Goal: Information Seeking & Learning: Check status

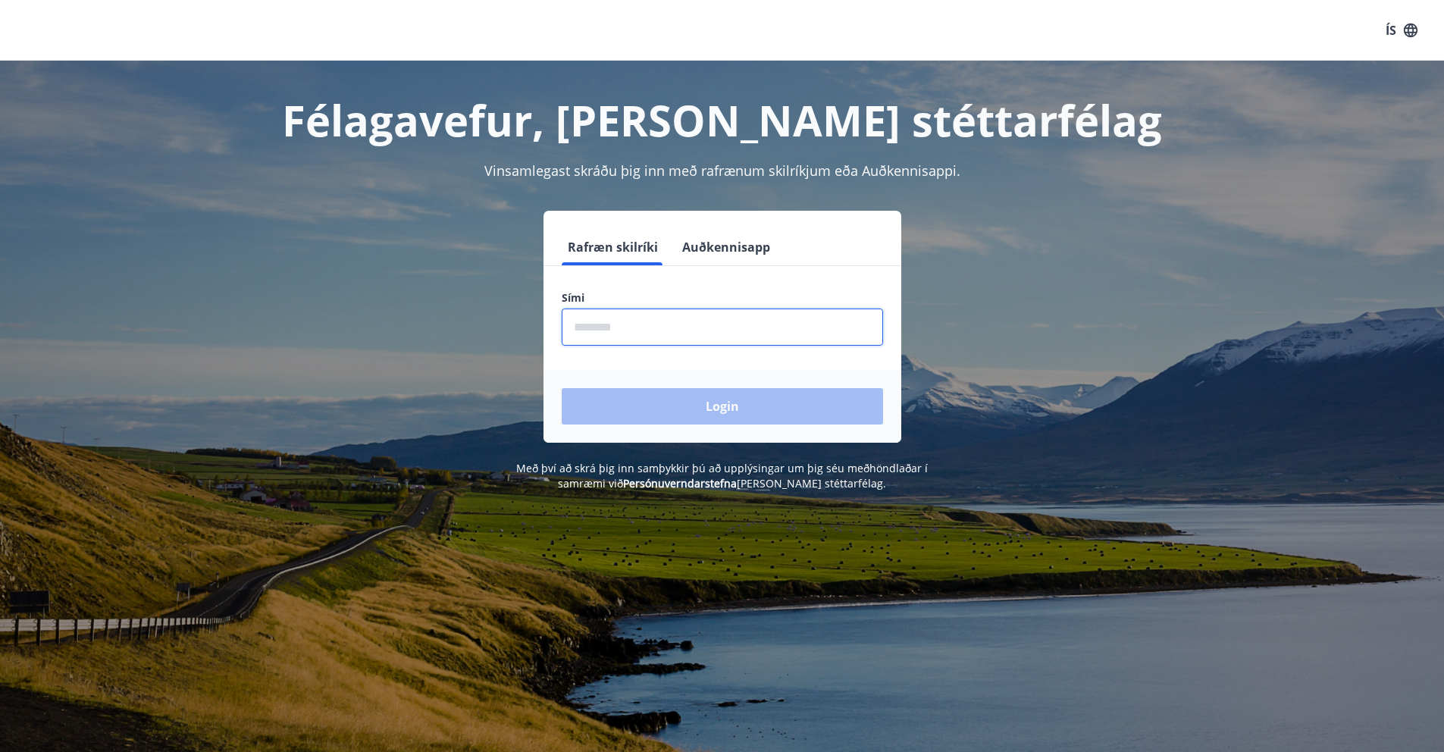
click at [762, 321] on input "phone" at bounding box center [722, 326] width 321 height 37
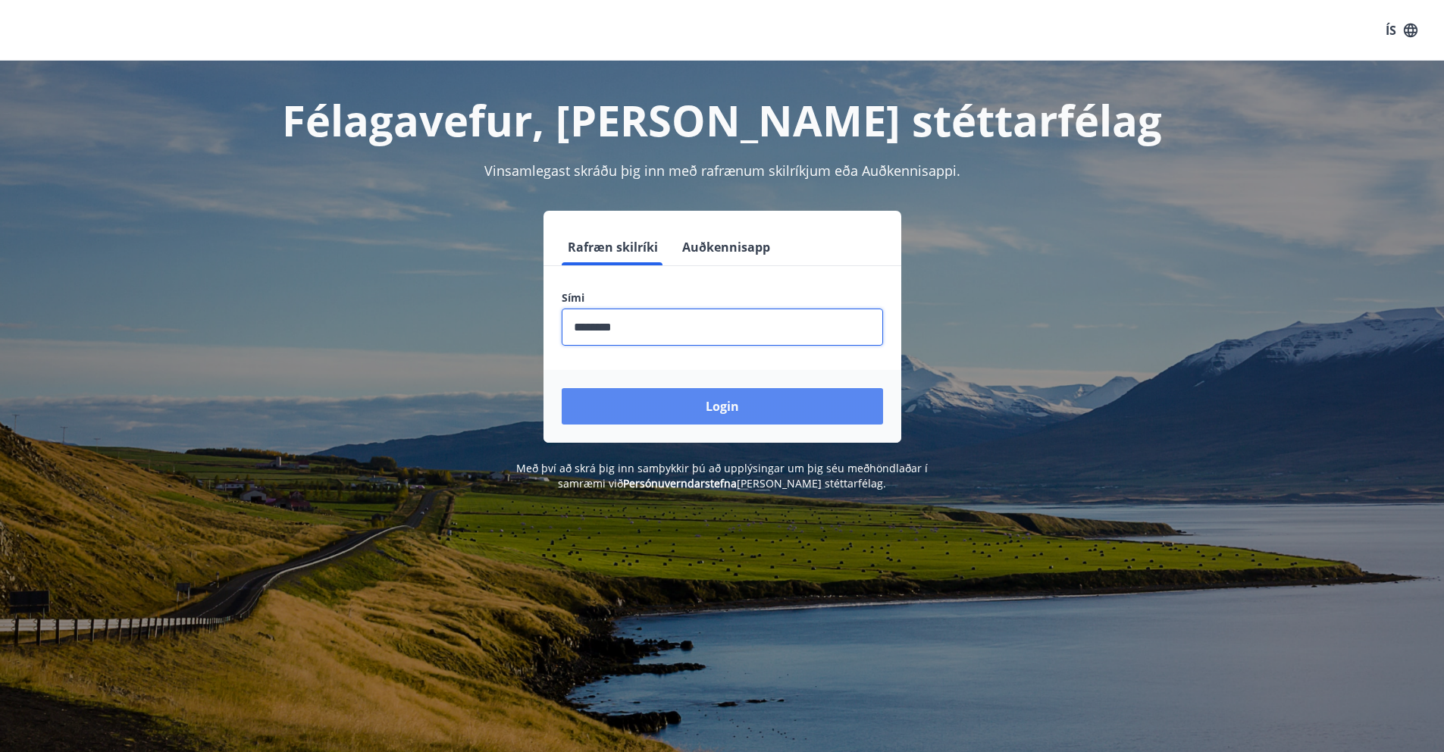
type input "********"
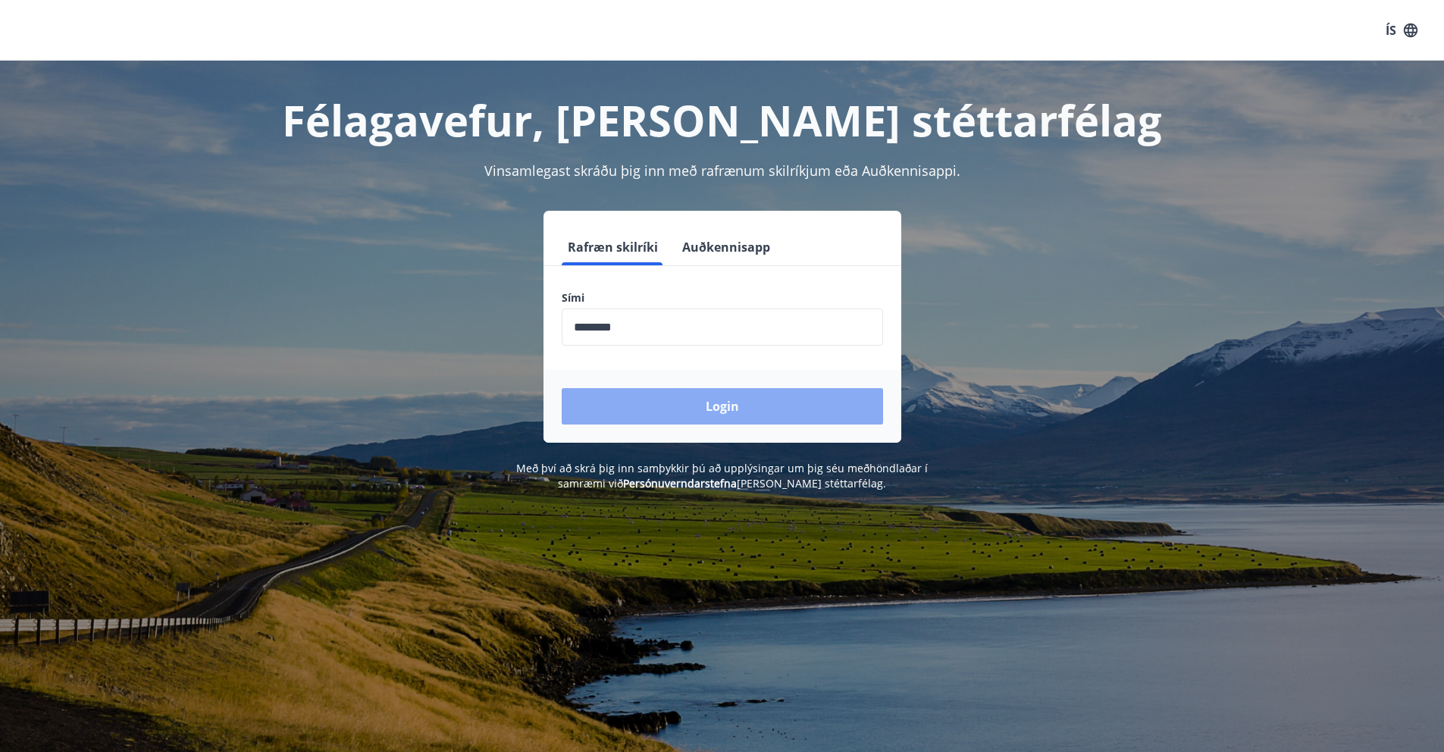
click at [712, 411] on button "Login" at bounding box center [722, 406] width 321 height 36
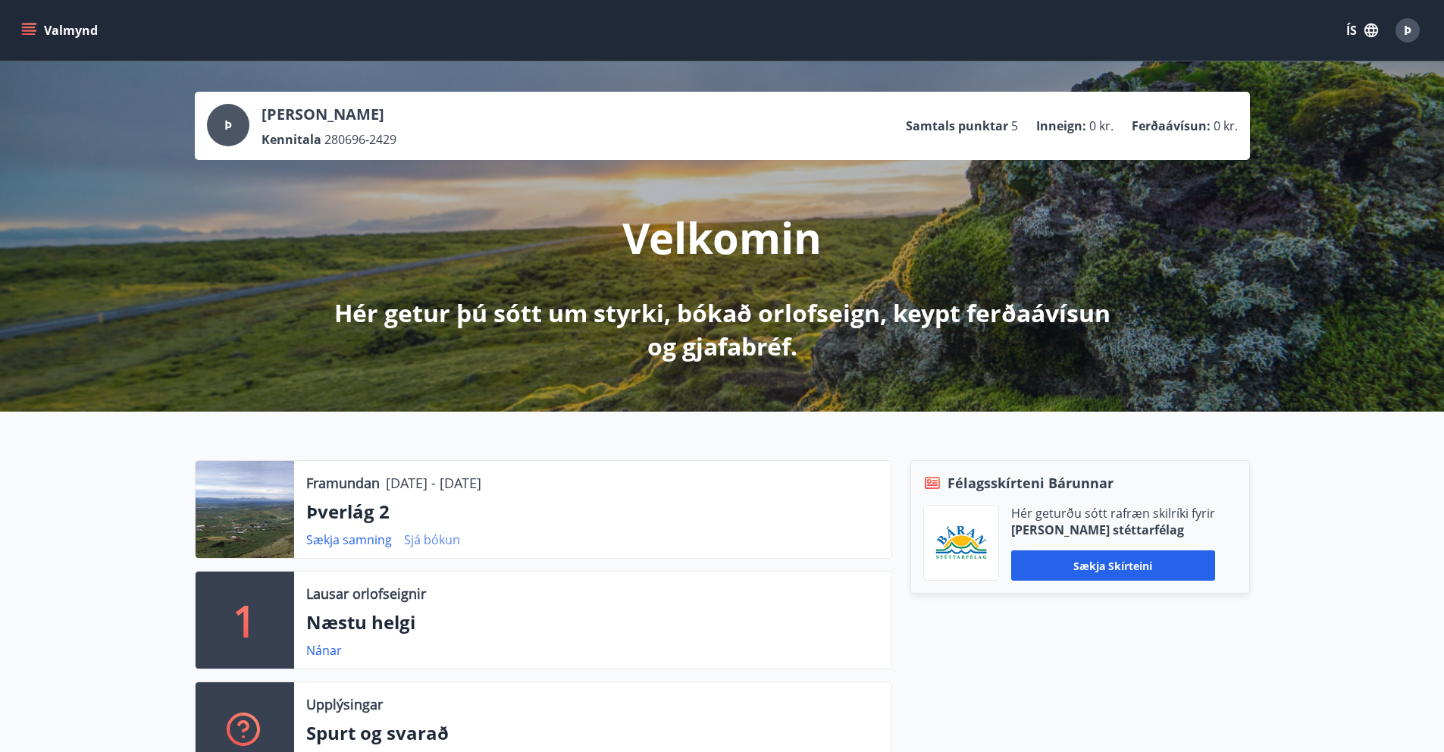
click at [418, 537] on link "Sjá bókun" at bounding box center [432, 539] width 56 height 17
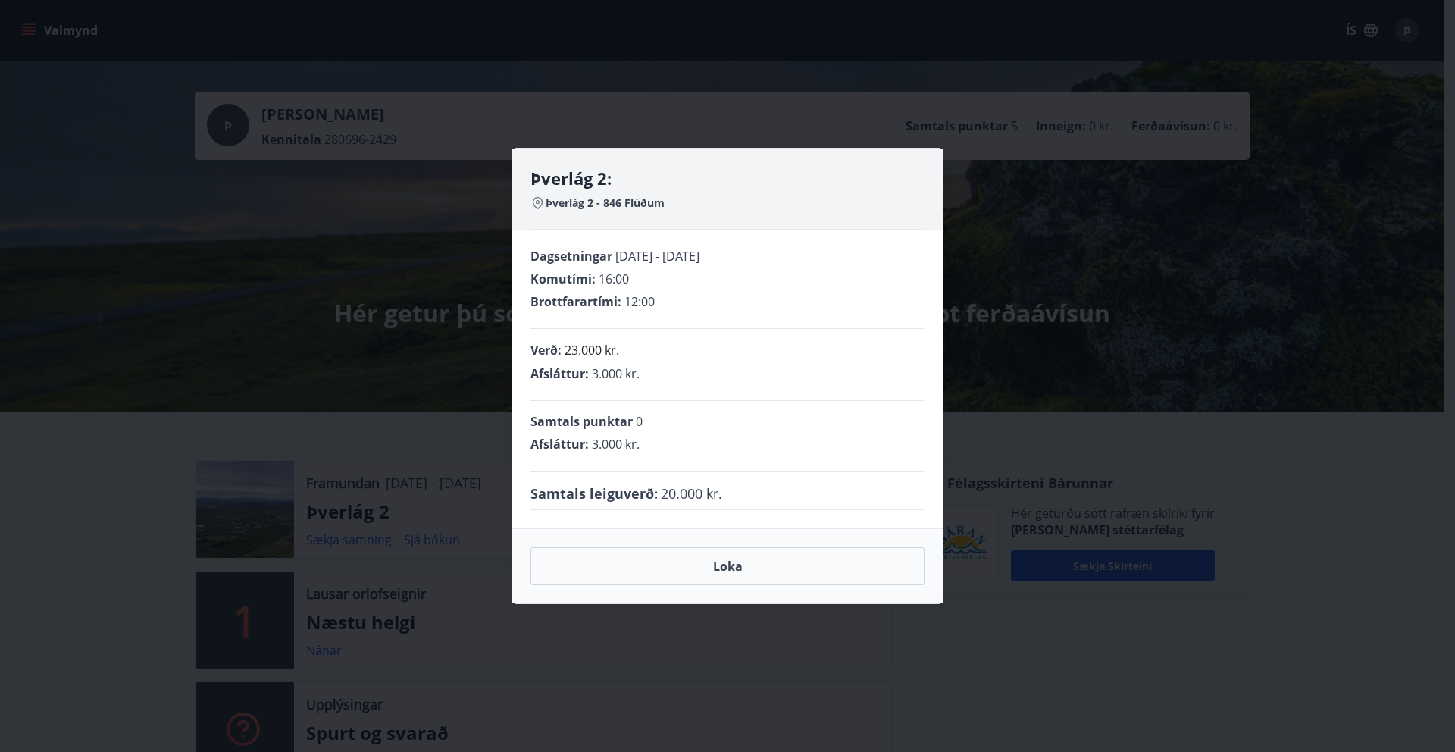
click at [607, 281] on span "16:00" at bounding box center [614, 279] width 30 height 17
drag, startPoint x: 607, startPoint y: 281, endPoint x: 649, endPoint y: 280, distance: 41.7
click at [649, 280] on div "Komutími : 16:00" at bounding box center [728, 279] width 394 height 17
click at [736, 572] on button "Loka" at bounding box center [728, 566] width 394 height 38
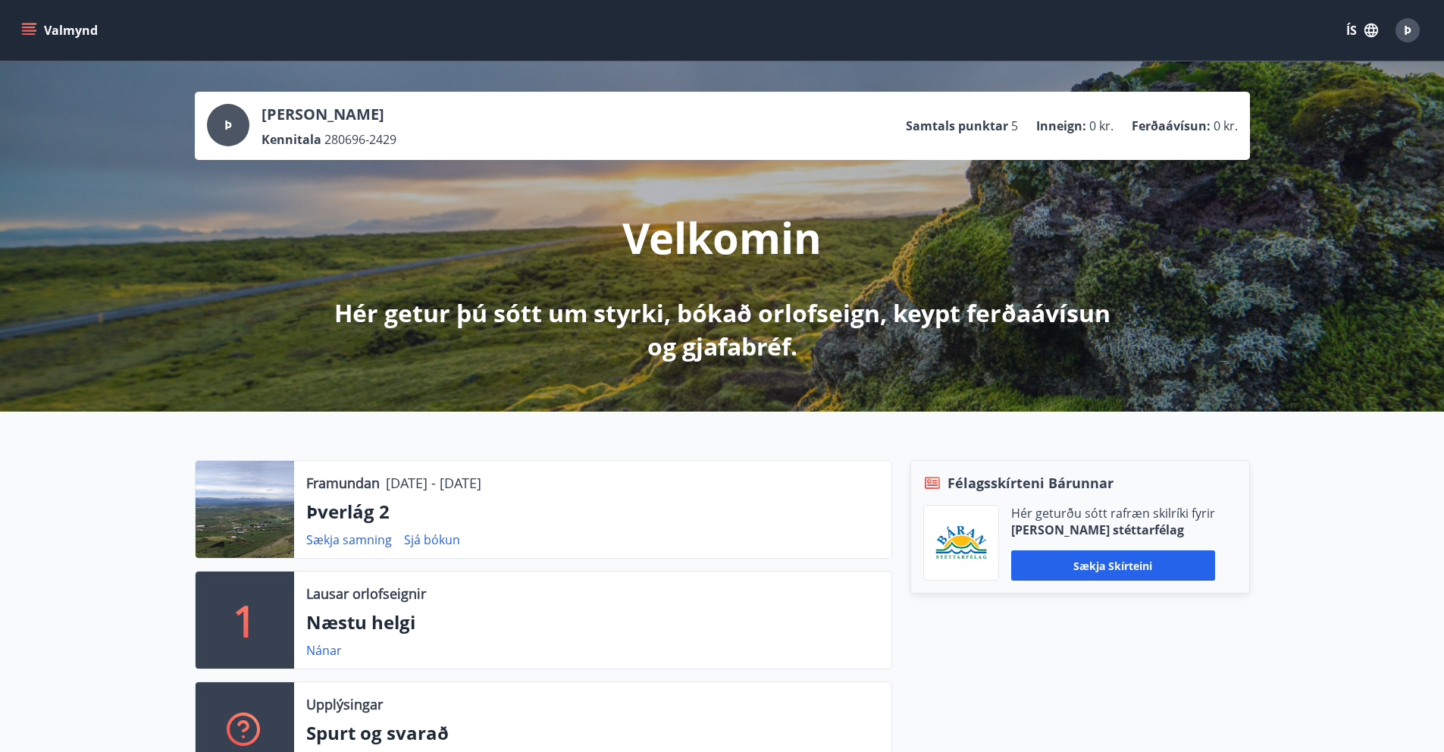
click at [36, 27] on icon "menu" at bounding box center [28, 30] width 15 height 15
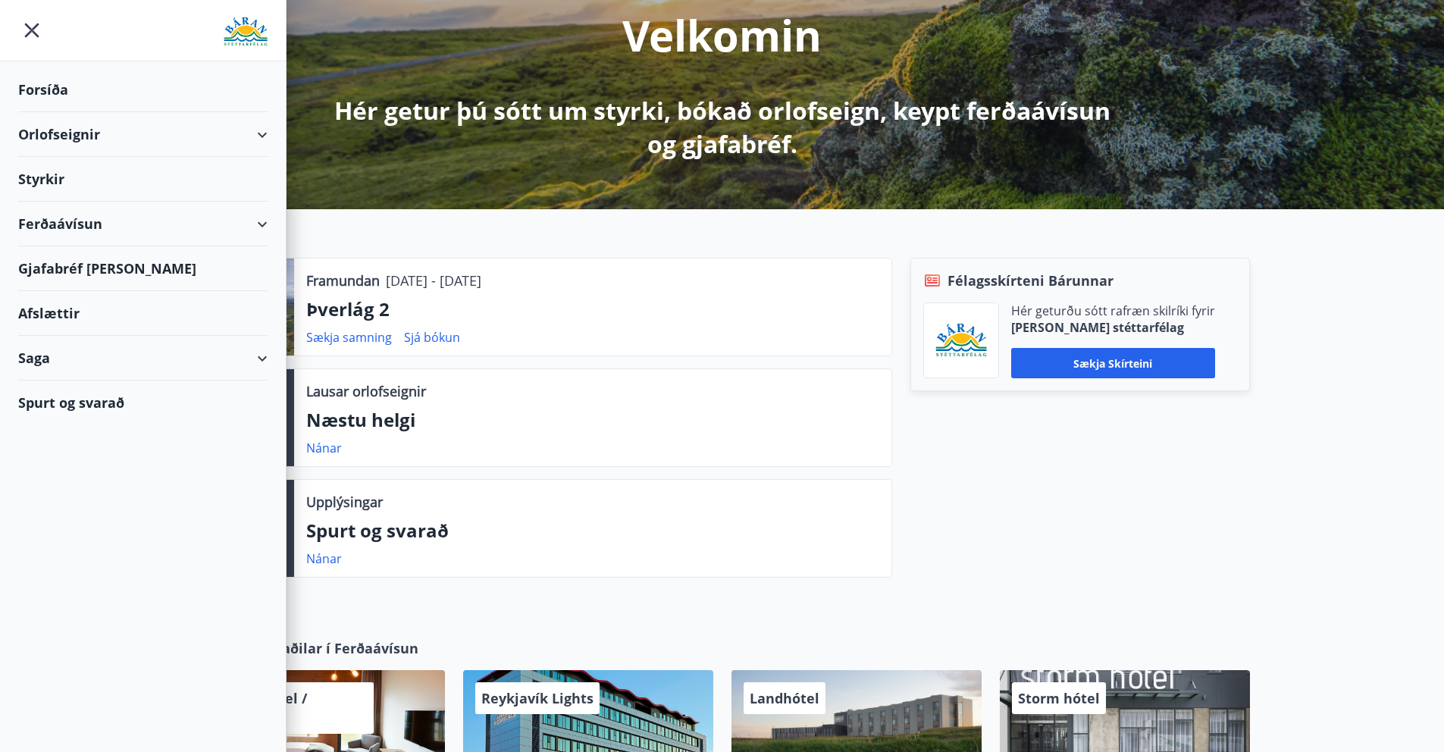
scroll to position [207, 0]
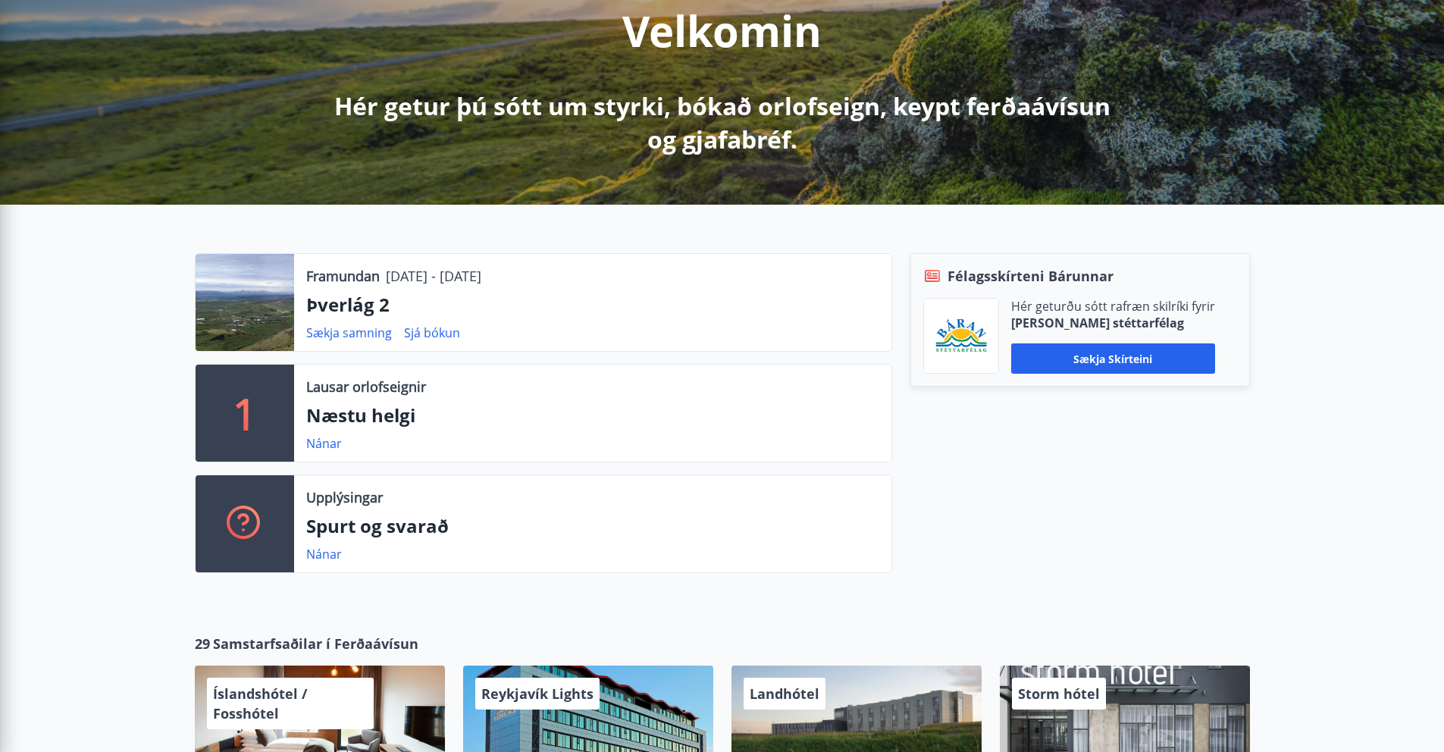
click at [518, 334] on div "Sækja samning Sjá bókun" at bounding box center [592, 333] width 573 height 18
click at [362, 335] on link "Sækja samning" at bounding box center [349, 332] width 86 height 17
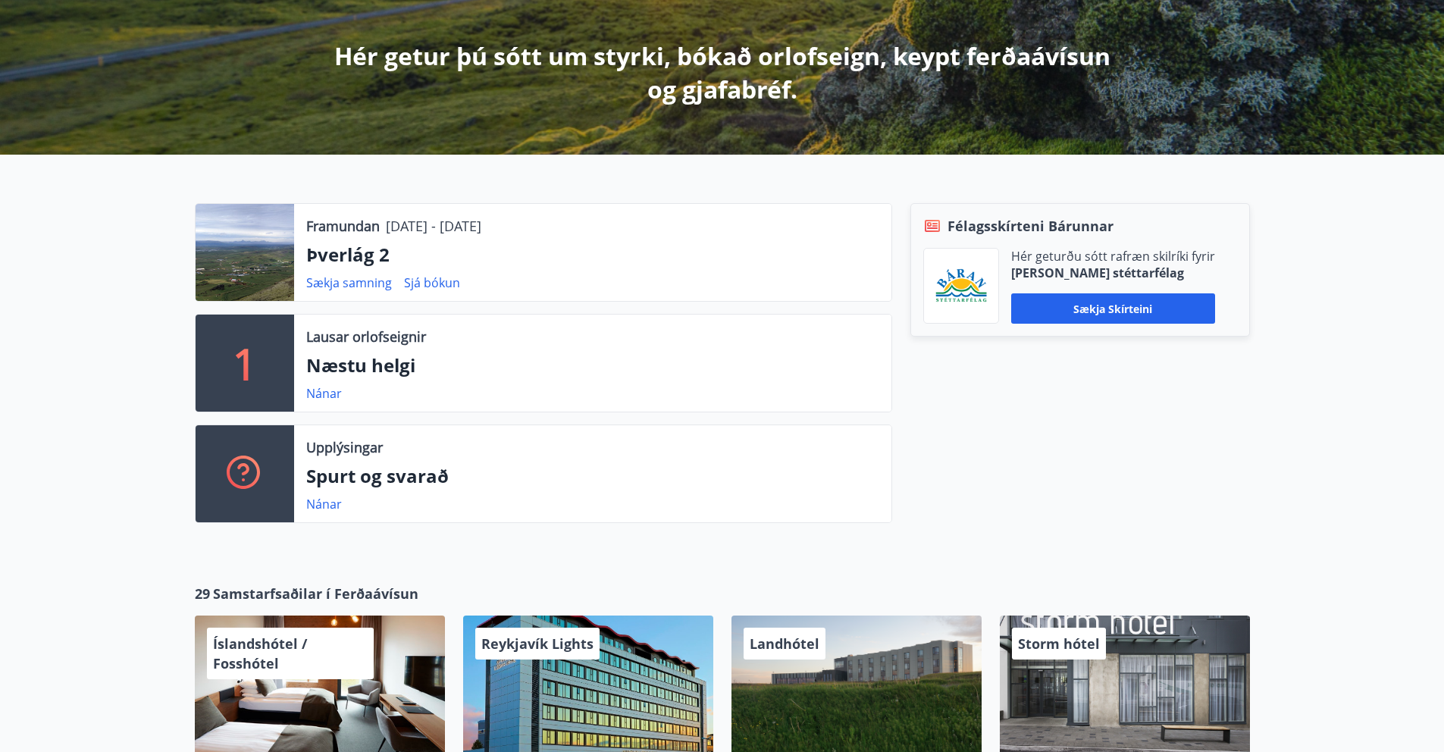
scroll to position [255, 0]
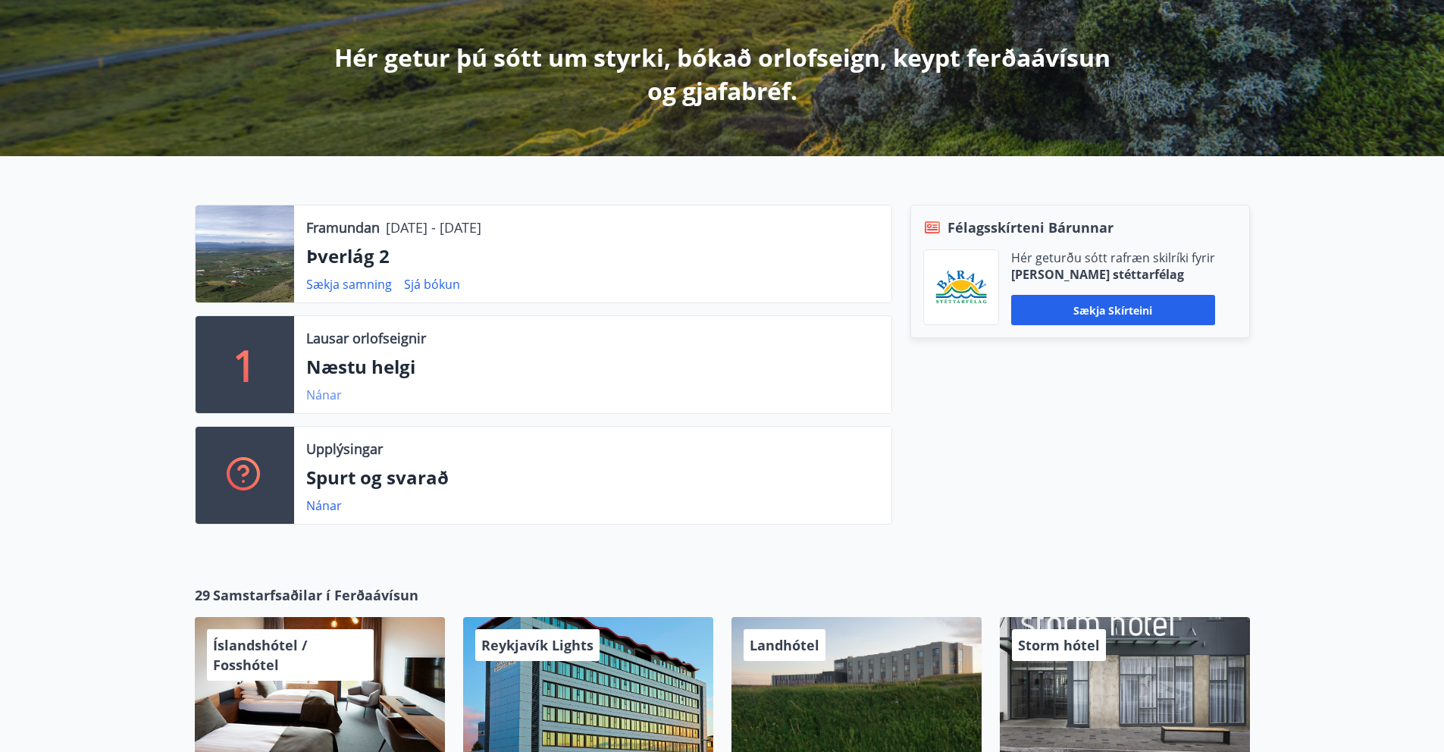
click at [324, 393] on link "Nánar" at bounding box center [324, 395] width 36 height 17
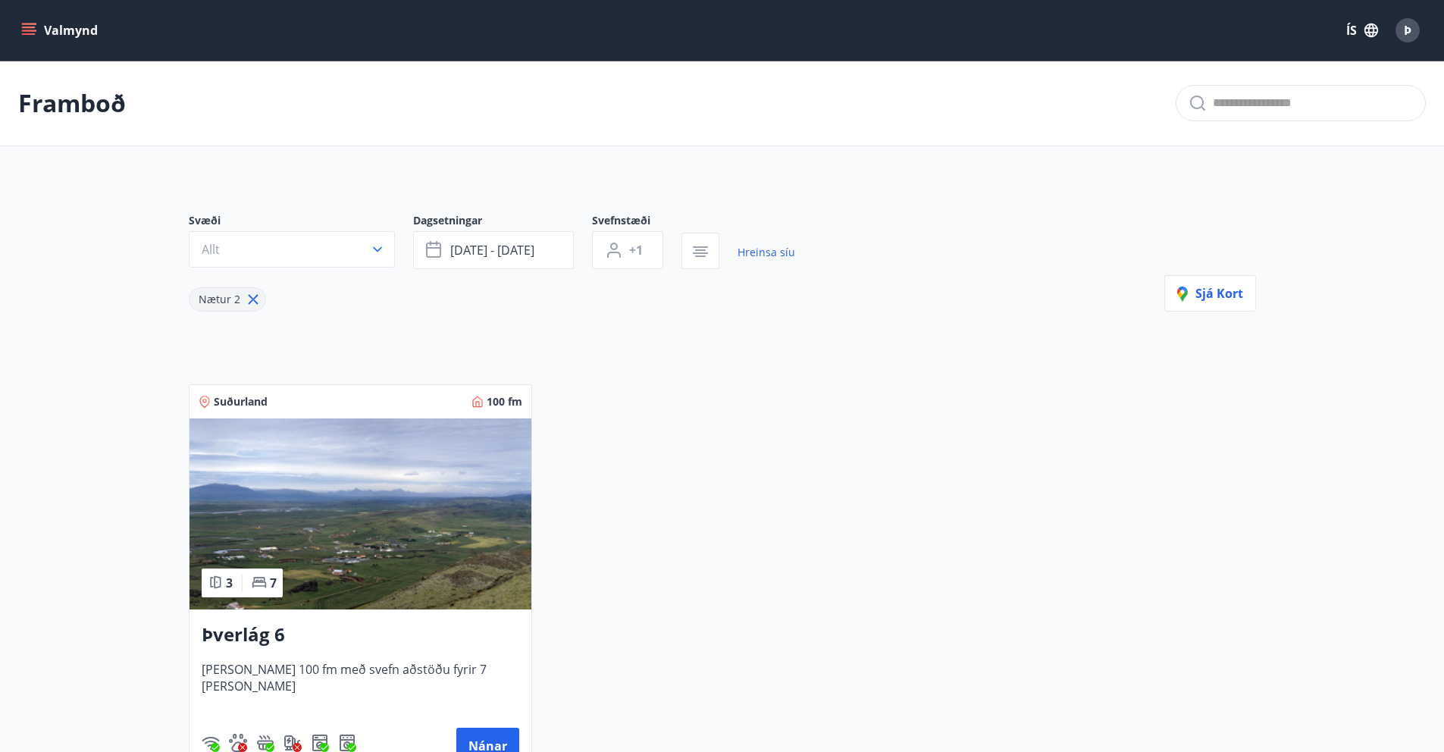
click at [24, 30] on icon "menu" at bounding box center [30, 31] width 17 height 2
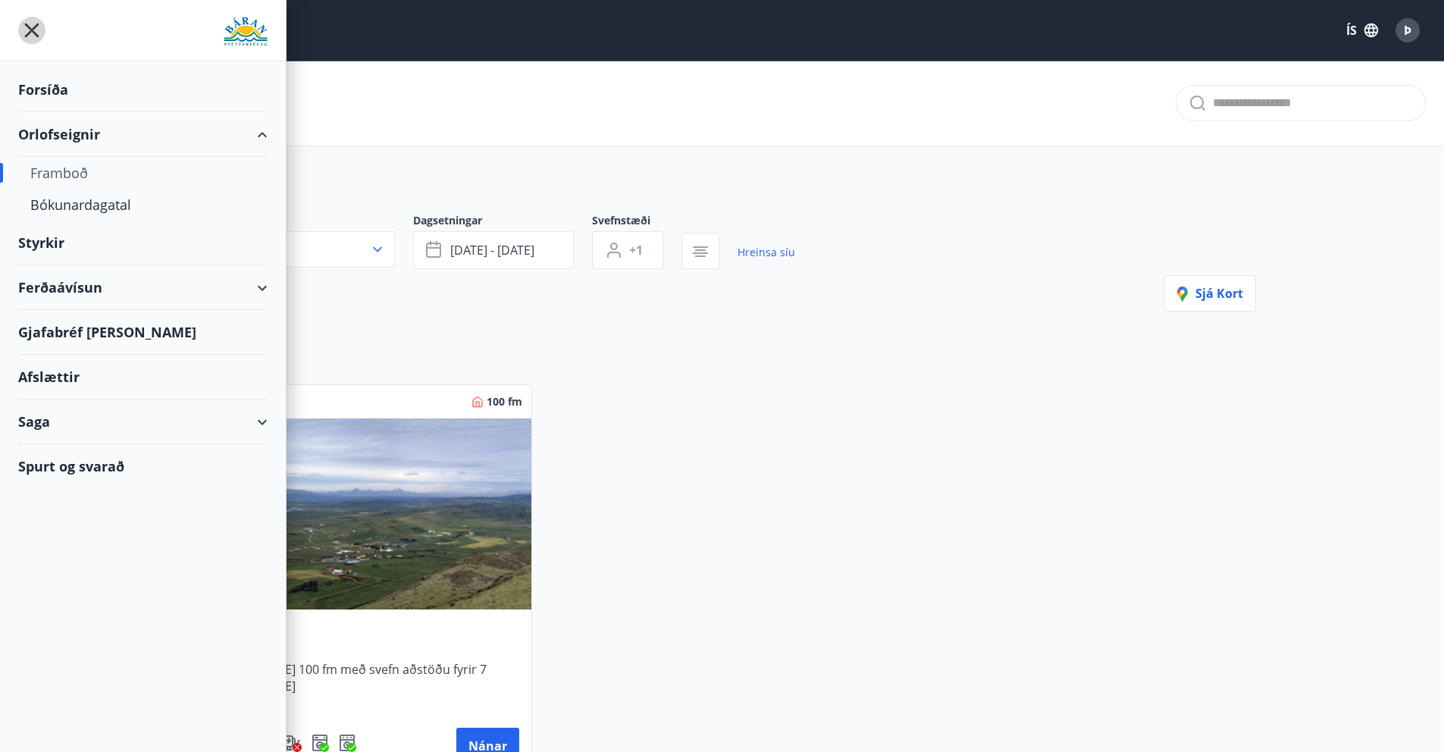
click at [30, 36] on icon "menu" at bounding box center [31, 30] width 27 height 27
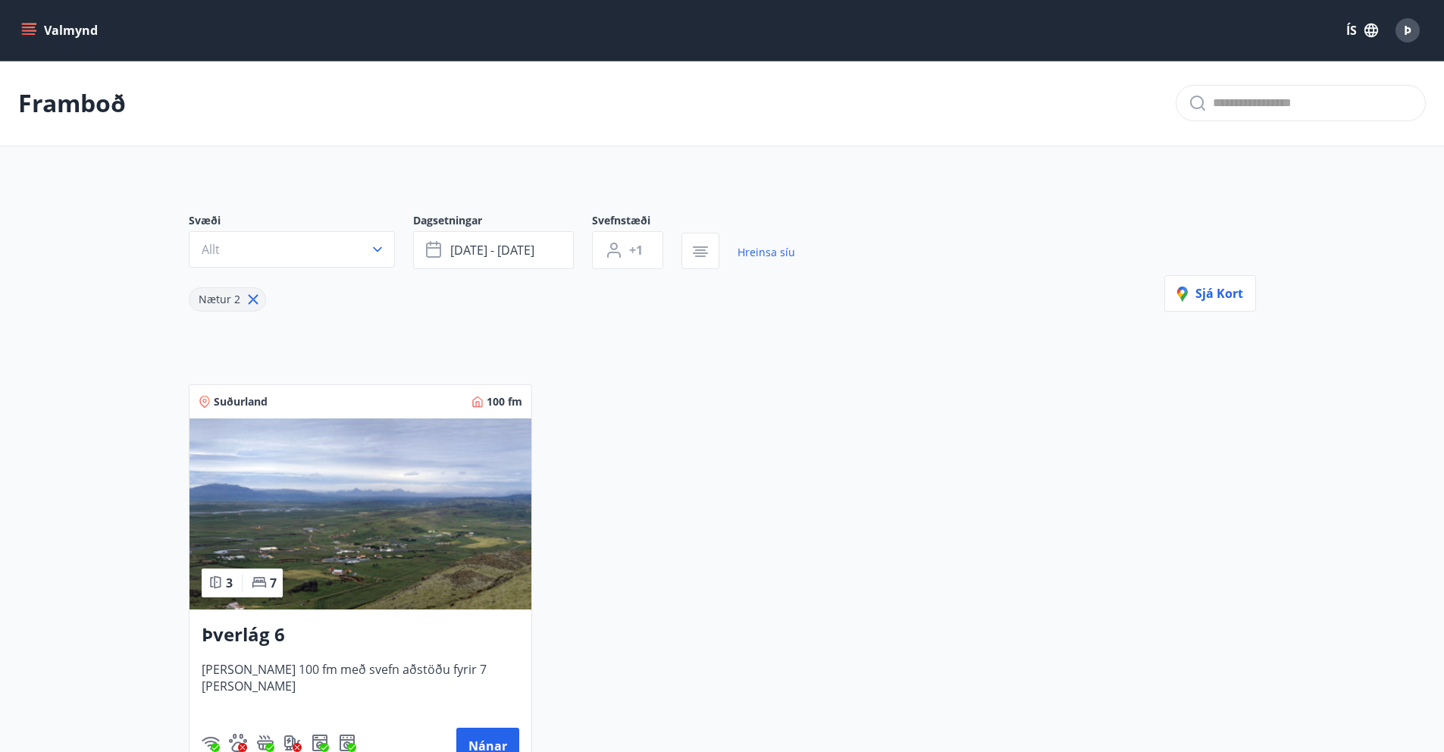
click at [39, 28] on button "Valmynd" at bounding box center [61, 30] width 86 height 27
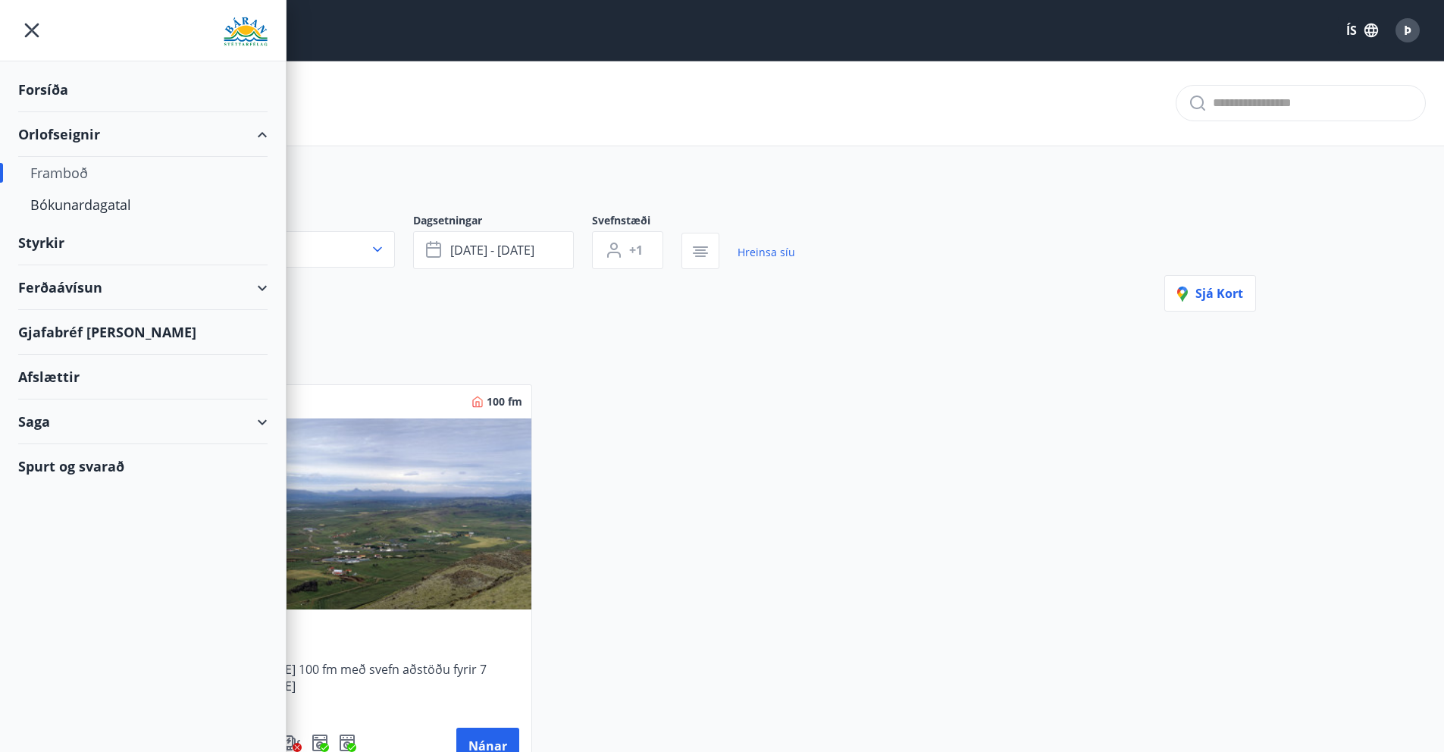
click at [694, 422] on div "Suðurland 100 fm 3 7 Þverlág 6 [PERSON_NAME] 100 fm með svefn aðstöðu fyrir 7 […" at bounding box center [713, 571] width 1085 height 411
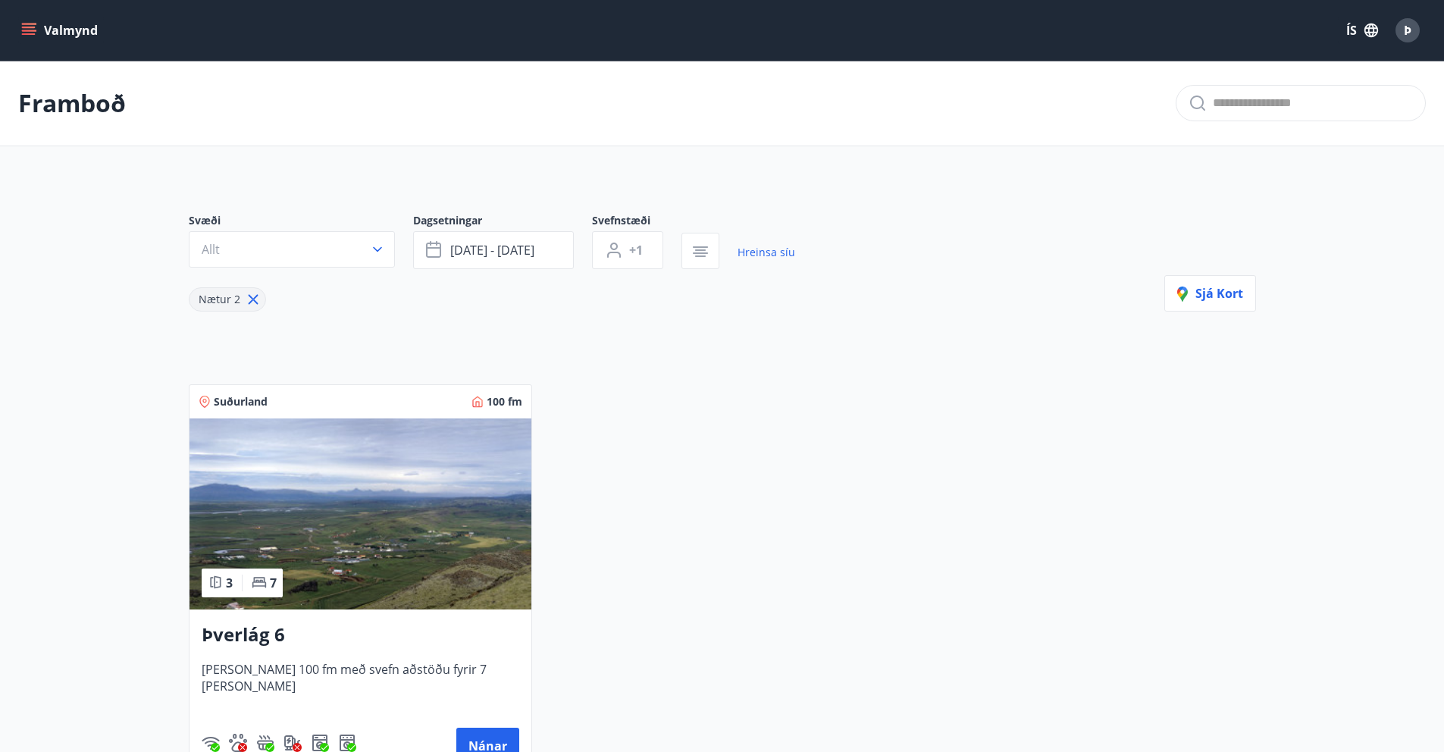
click at [253, 303] on icon at bounding box center [253, 299] width 17 height 17
type input "*"
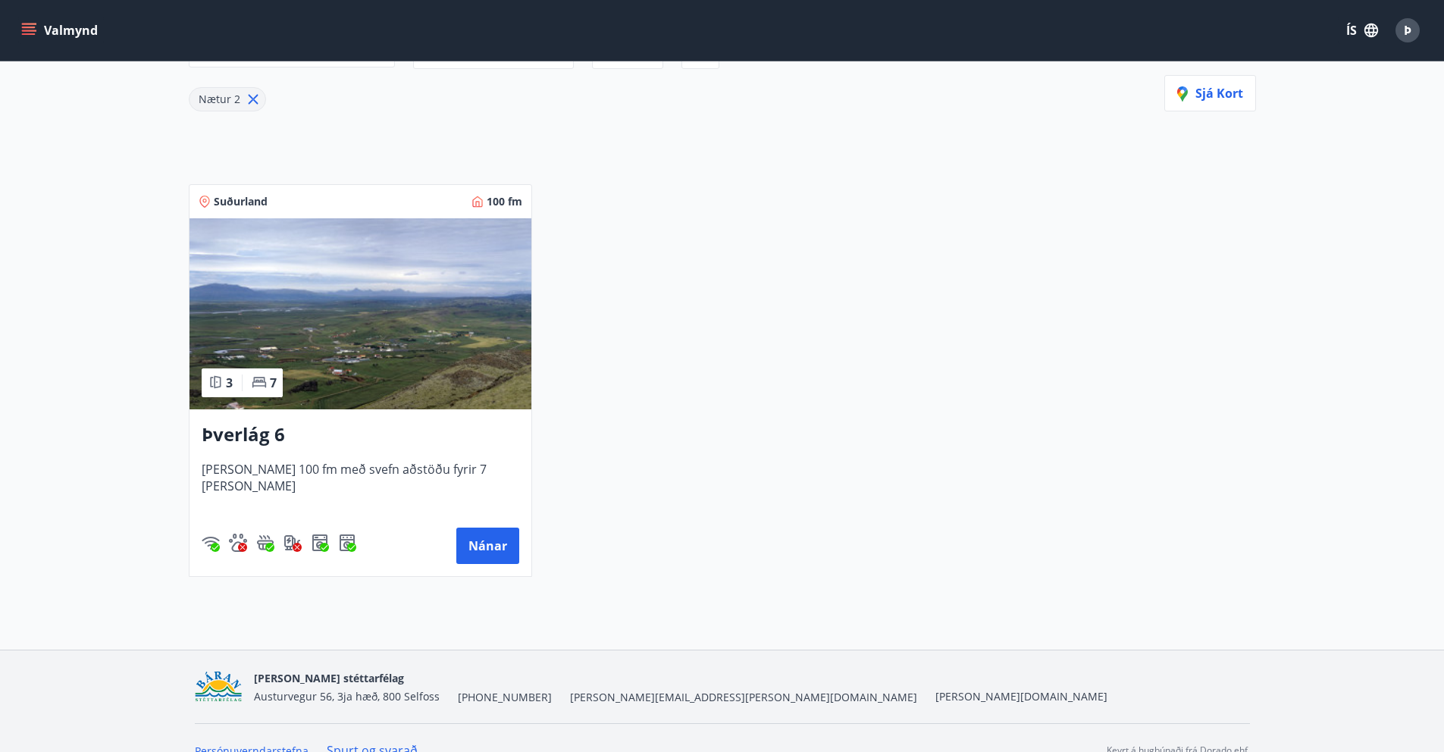
scroll to position [225, 0]
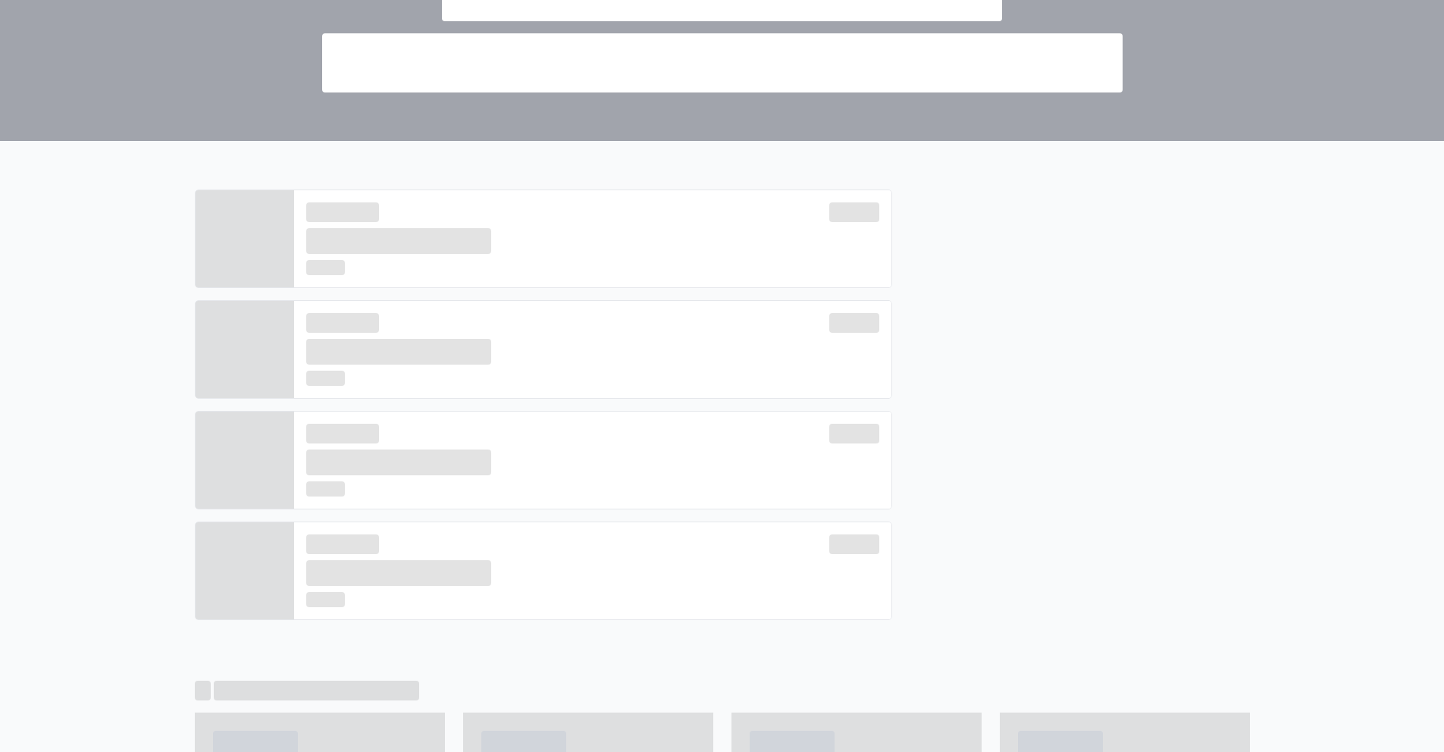
scroll to position [255, 0]
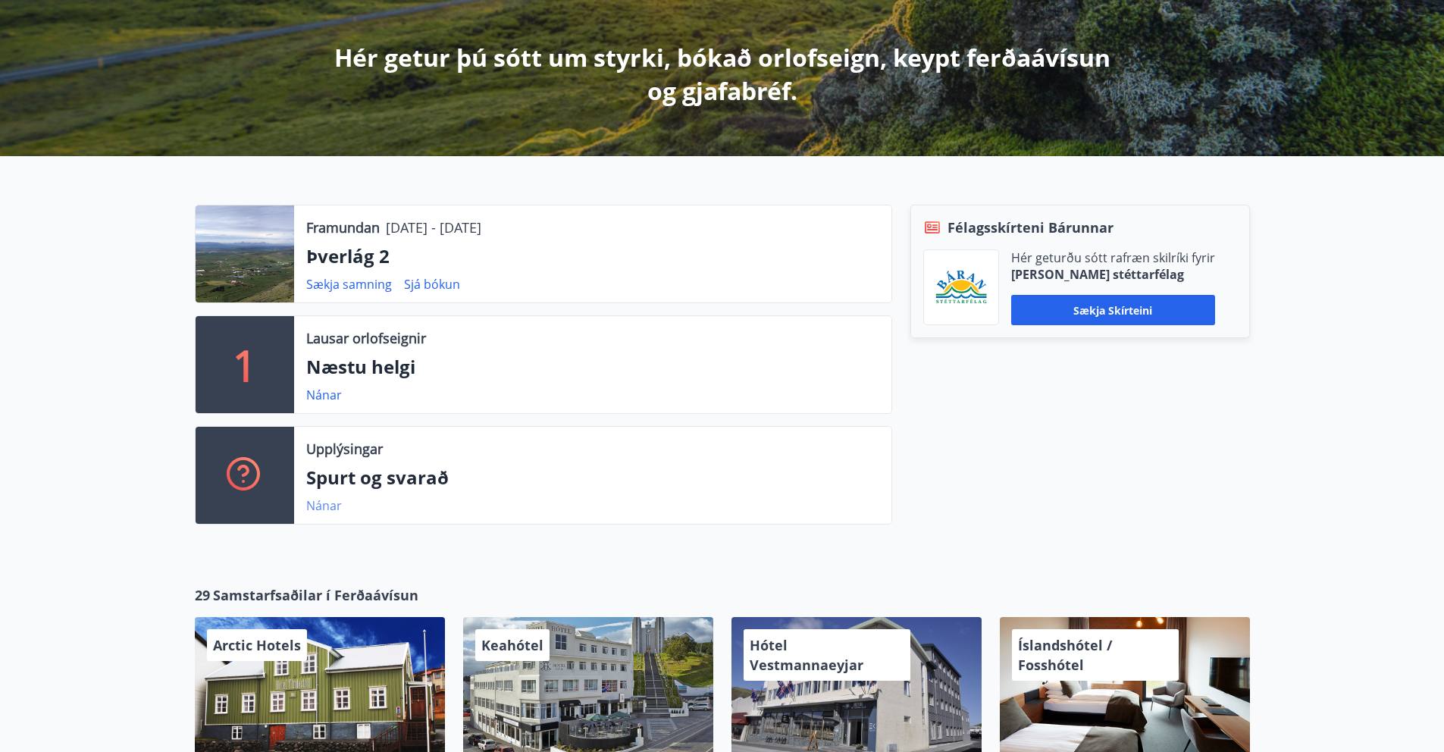
click at [330, 500] on link "Nánar" at bounding box center [324, 505] width 36 height 17
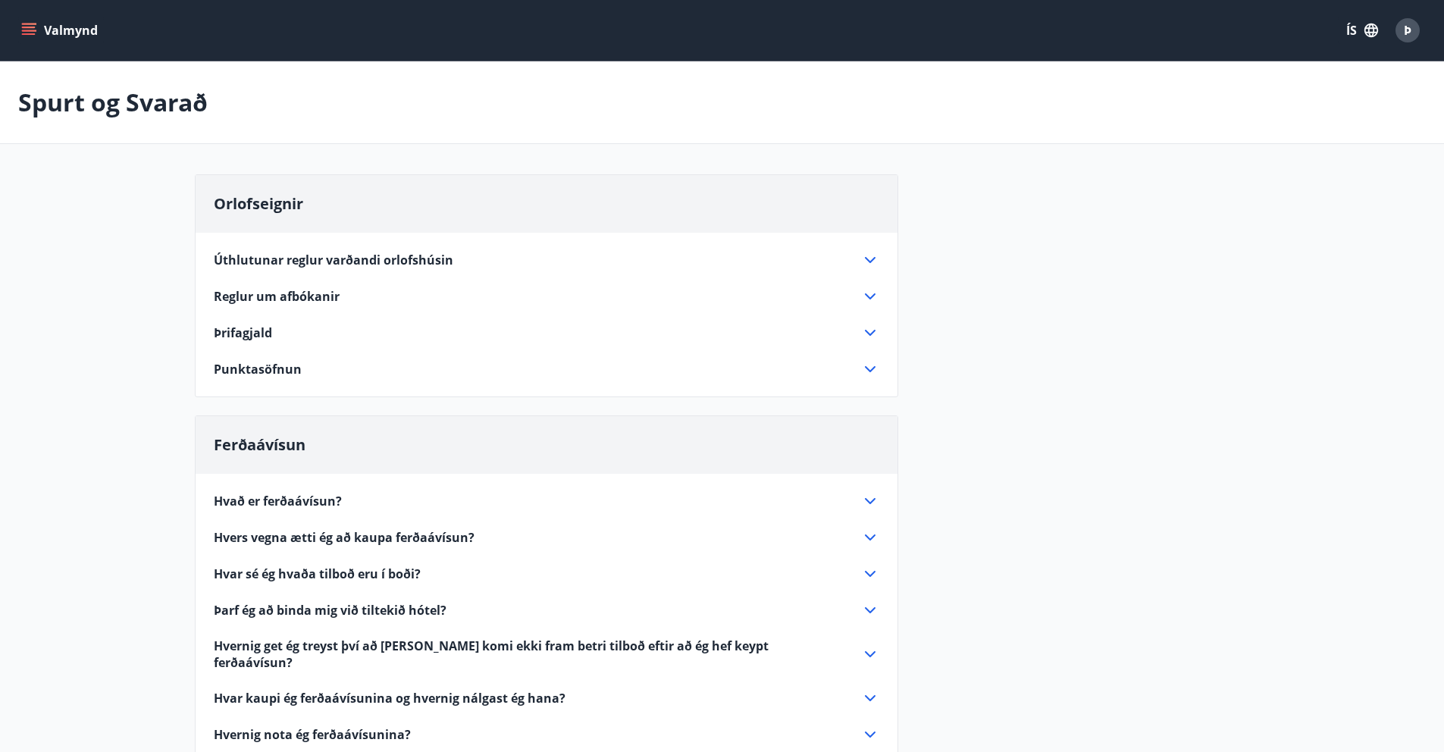
click at [423, 324] on div "Þrifagjald" at bounding box center [537, 332] width 647 height 17
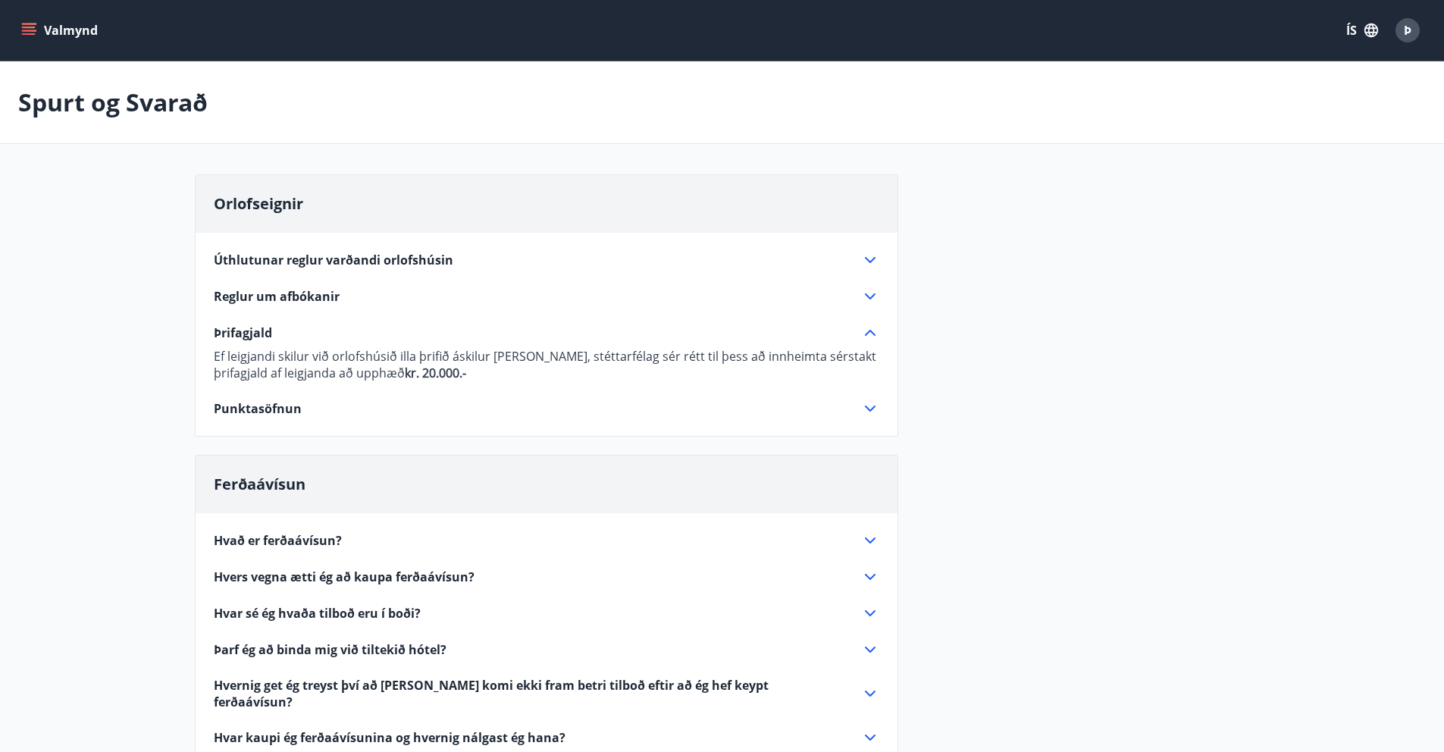
click at [409, 400] on div "Punktasöfnun" at bounding box center [537, 408] width 647 height 17
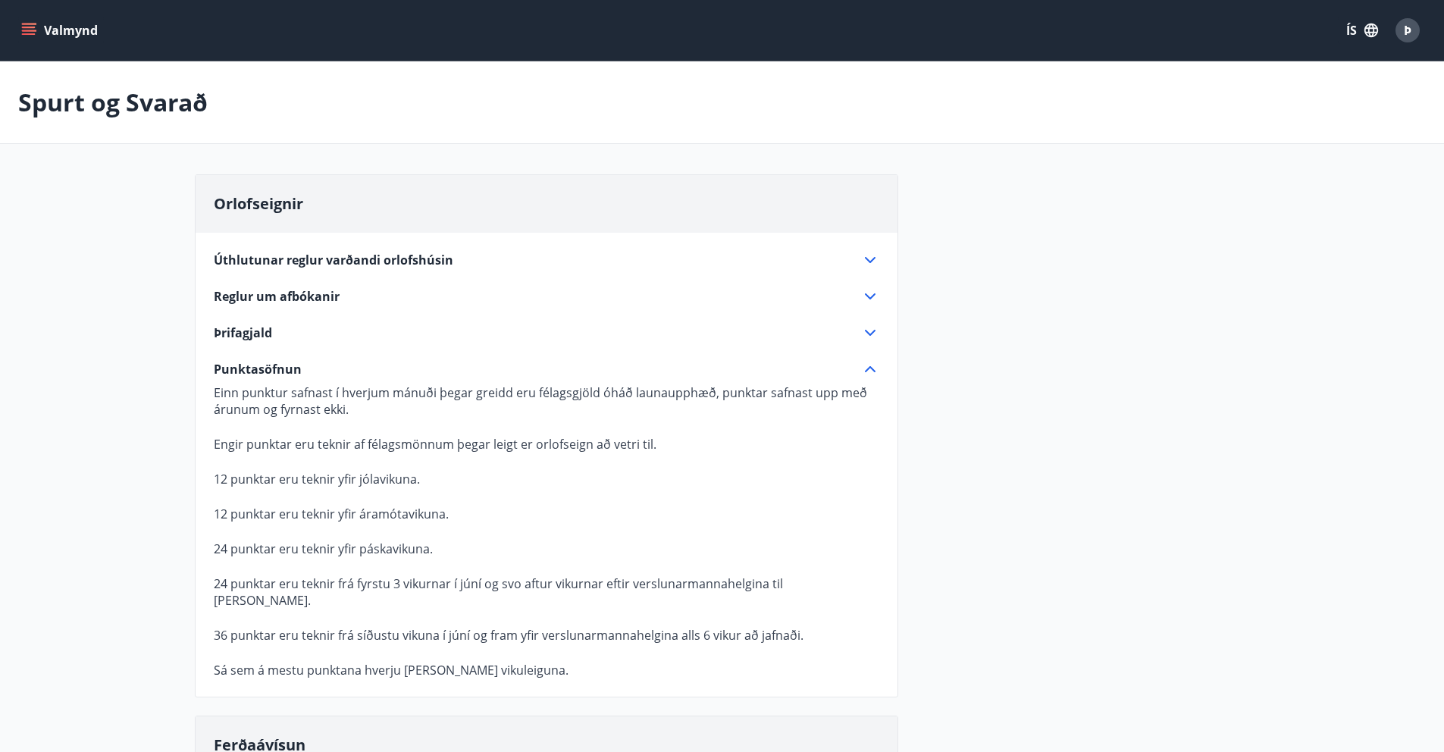
click at [387, 353] on div "Úthlutunar reglur varðandi orlofshúsin Hver félagsmaður getur leigt 1 [PERSON_N…" at bounding box center [547, 456] width 702 height 446
click at [388, 368] on div "Punktasöfnun" at bounding box center [537, 369] width 647 height 17
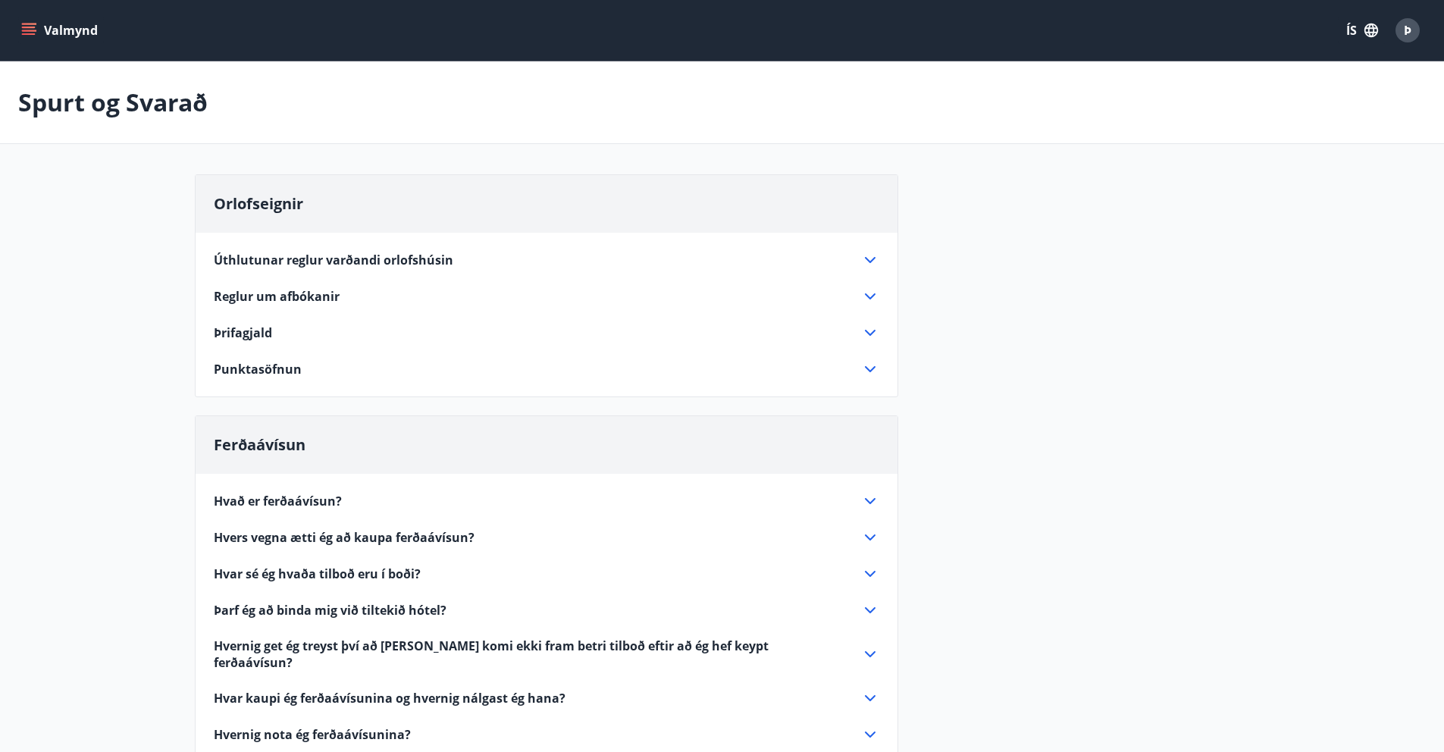
click at [64, 30] on button "Valmynd" at bounding box center [61, 30] width 86 height 27
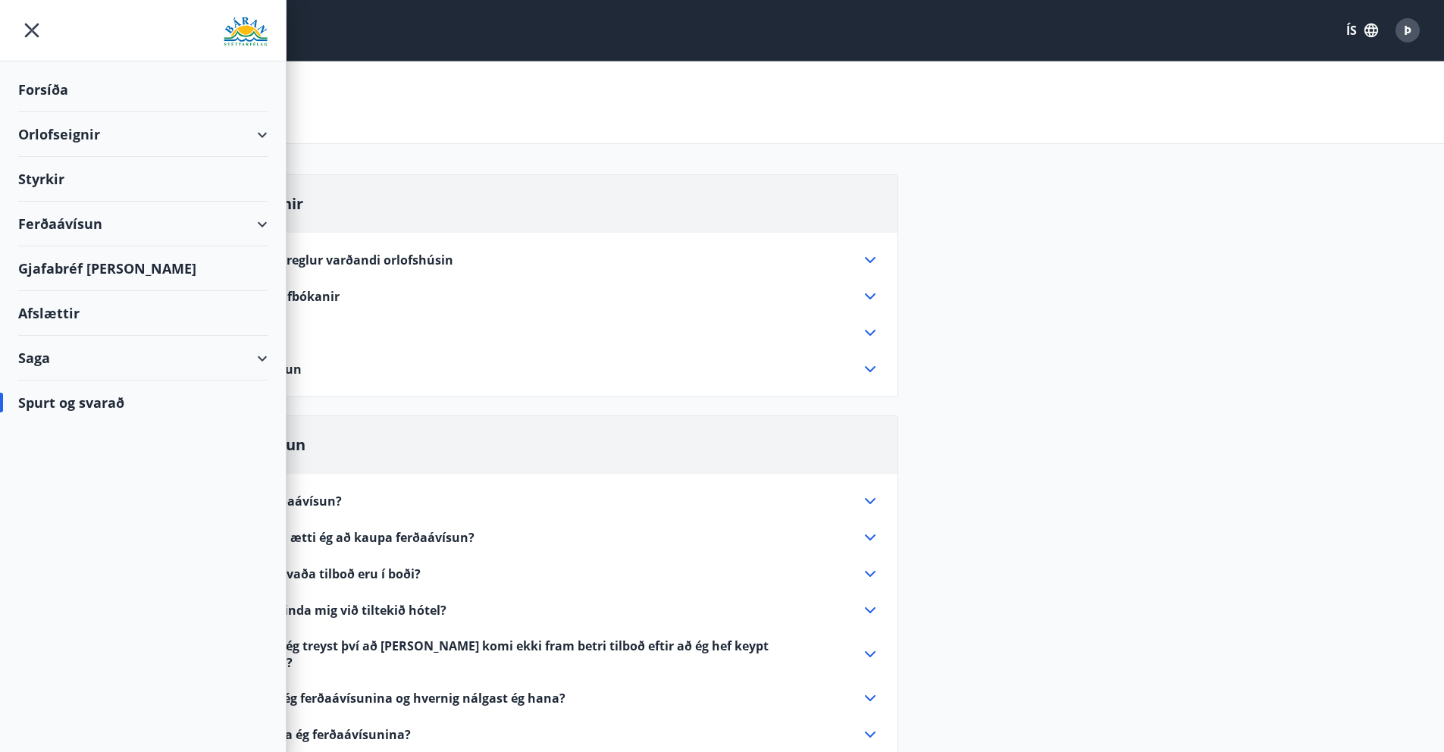
click at [61, 84] on div "Forsíða" at bounding box center [142, 89] width 249 height 45
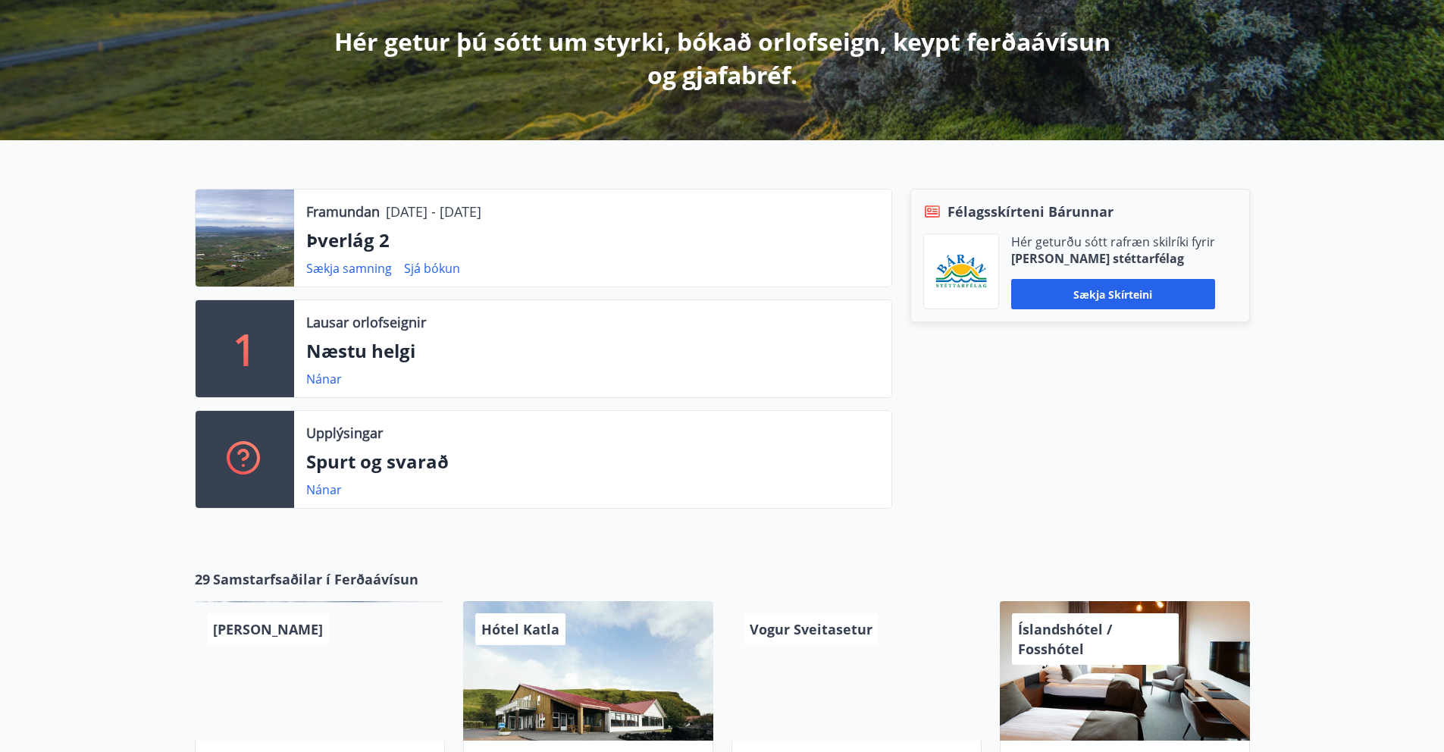
scroll to position [283, 0]
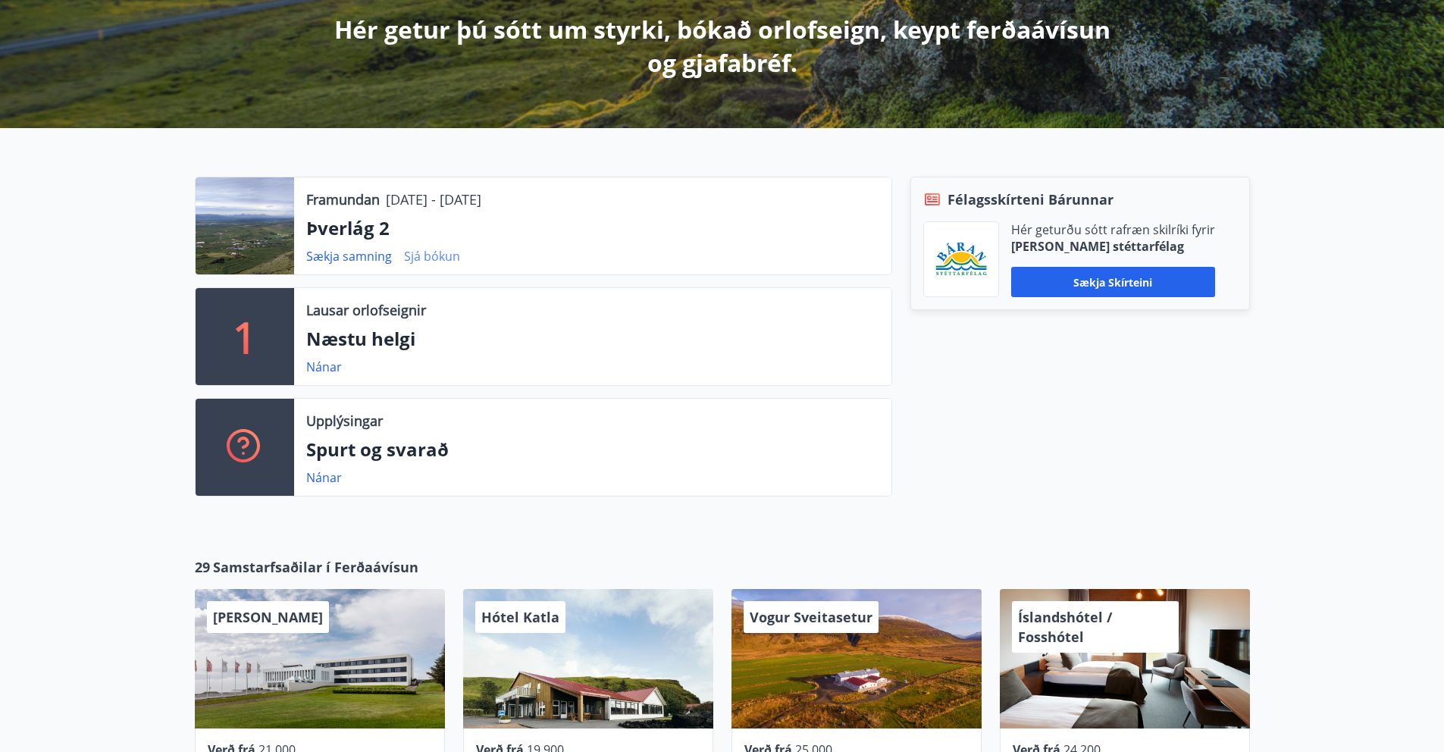
click at [438, 257] on link "Sjá bókun" at bounding box center [432, 256] width 56 height 17
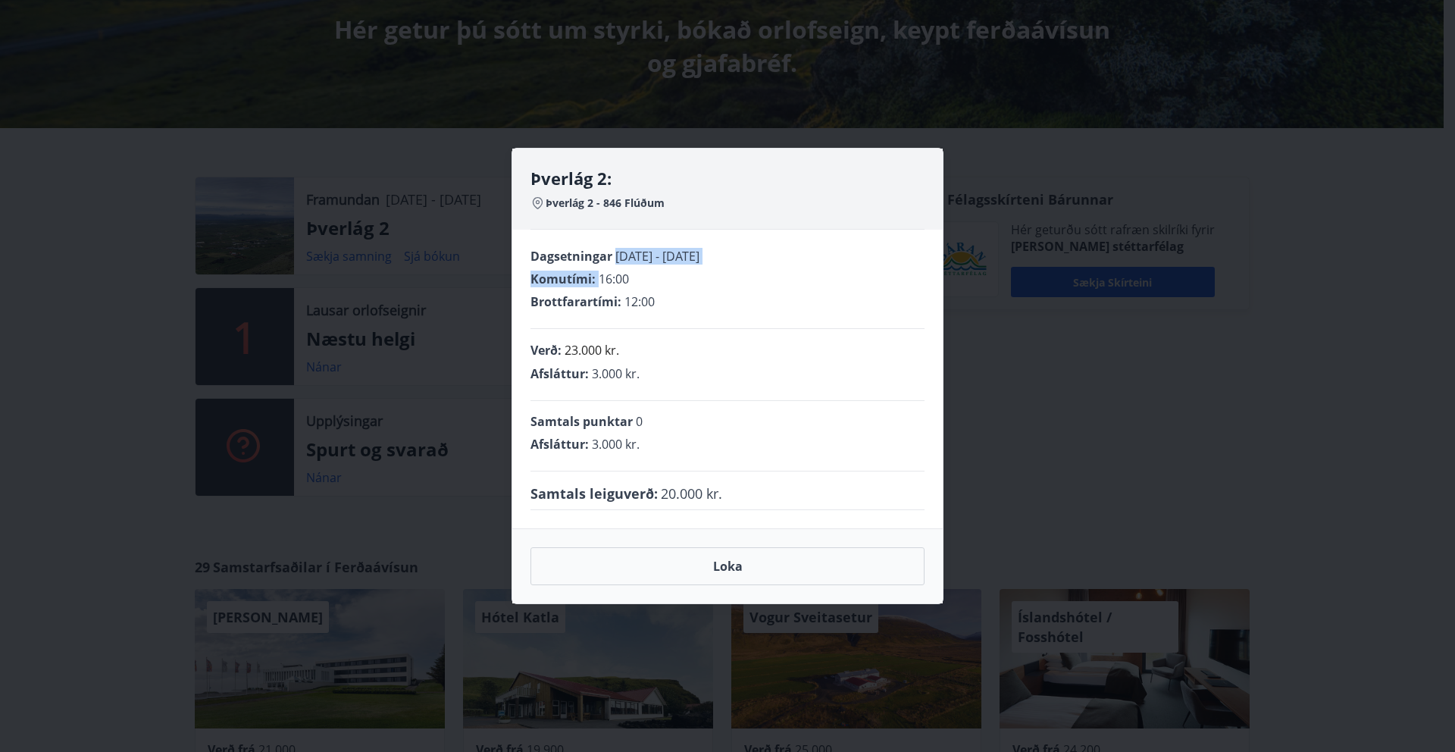
drag, startPoint x: 610, startPoint y: 255, endPoint x: 851, endPoint y: 265, distance: 241.2
click at [848, 265] on div "Dagsetningar [DATE] - [DATE] Komutími : 16:00 Brottfarartími : 12:00" at bounding box center [728, 288] width 394 height 81
click at [851, 265] on div "Dagsetningar [DATE] - [DATE] Komutími : 16:00 Brottfarartími : 12:00" at bounding box center [728, 288] width 394 height 81
click at [774, 567] on button "Loka" at bounding box center [728, 566] width 394 height 38
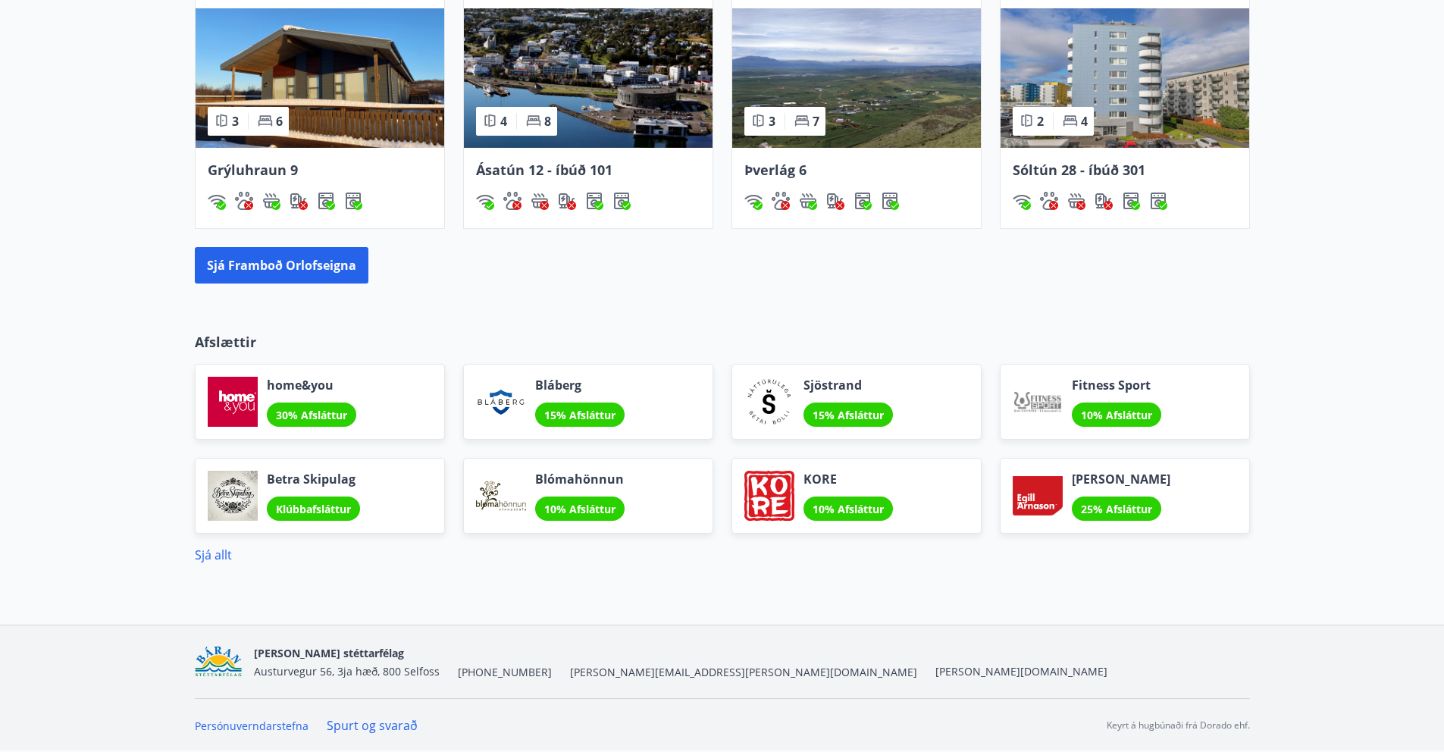
scroll to position [0, 0]
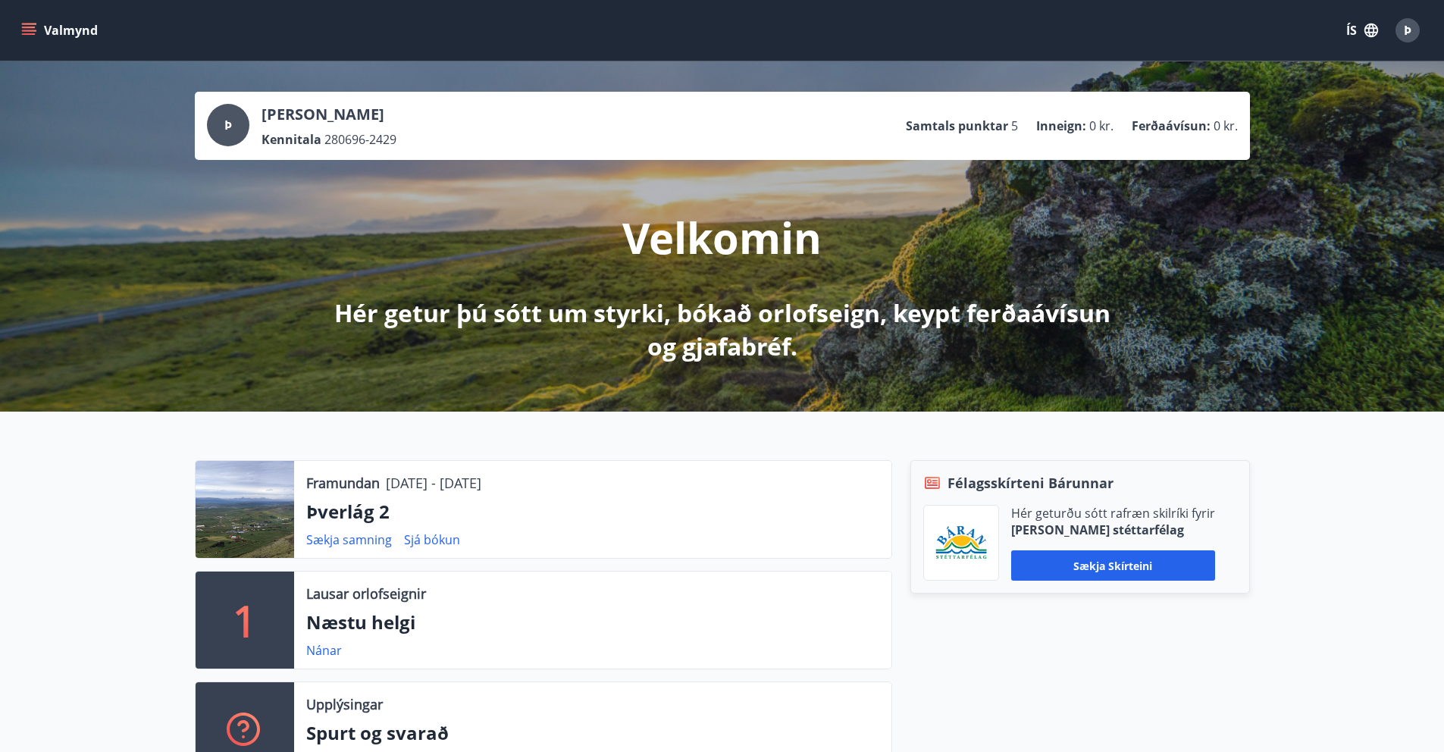
click at [62, 33] on button "Valmynd" at bounding box center [61, 30] width 86 height 27
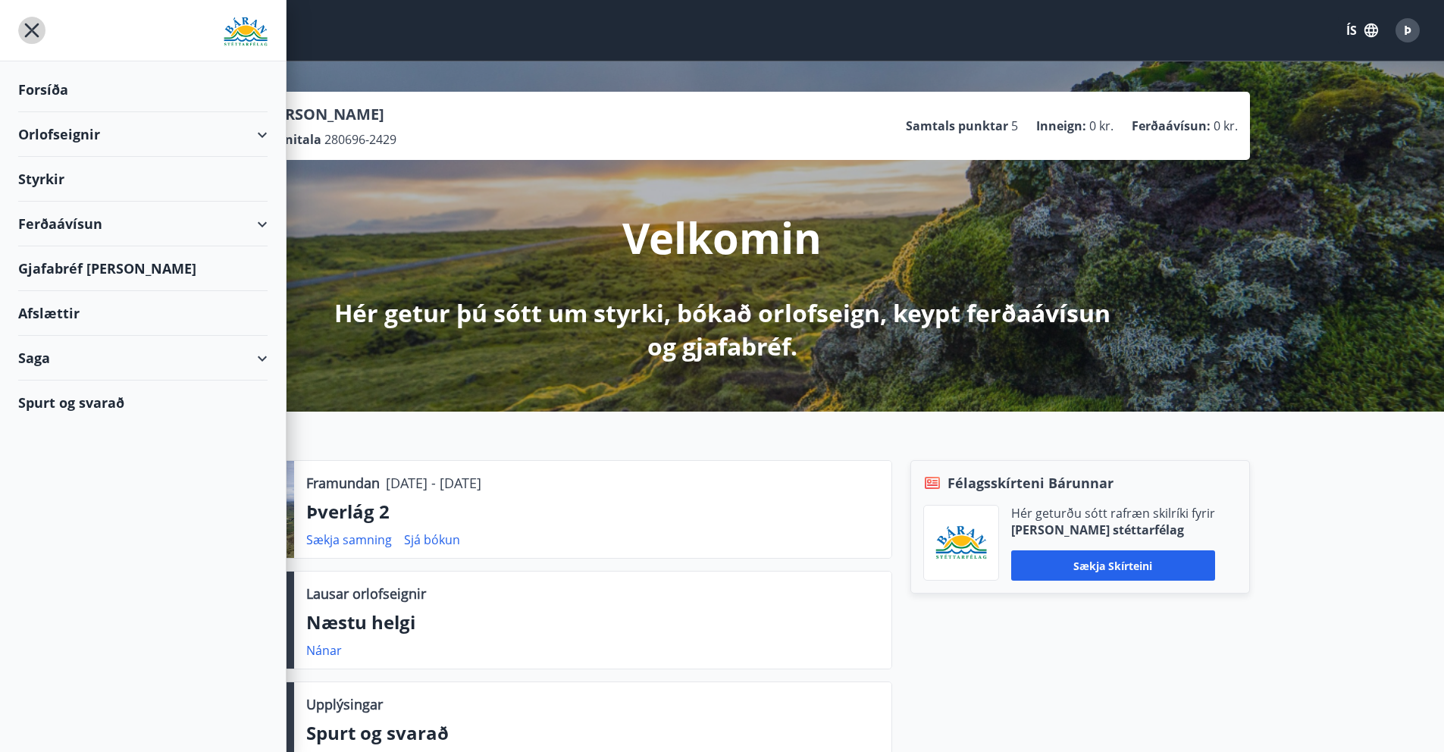
click at [28, 35] on icon "menu" at bounding box center [31, 30] width 27 height 27
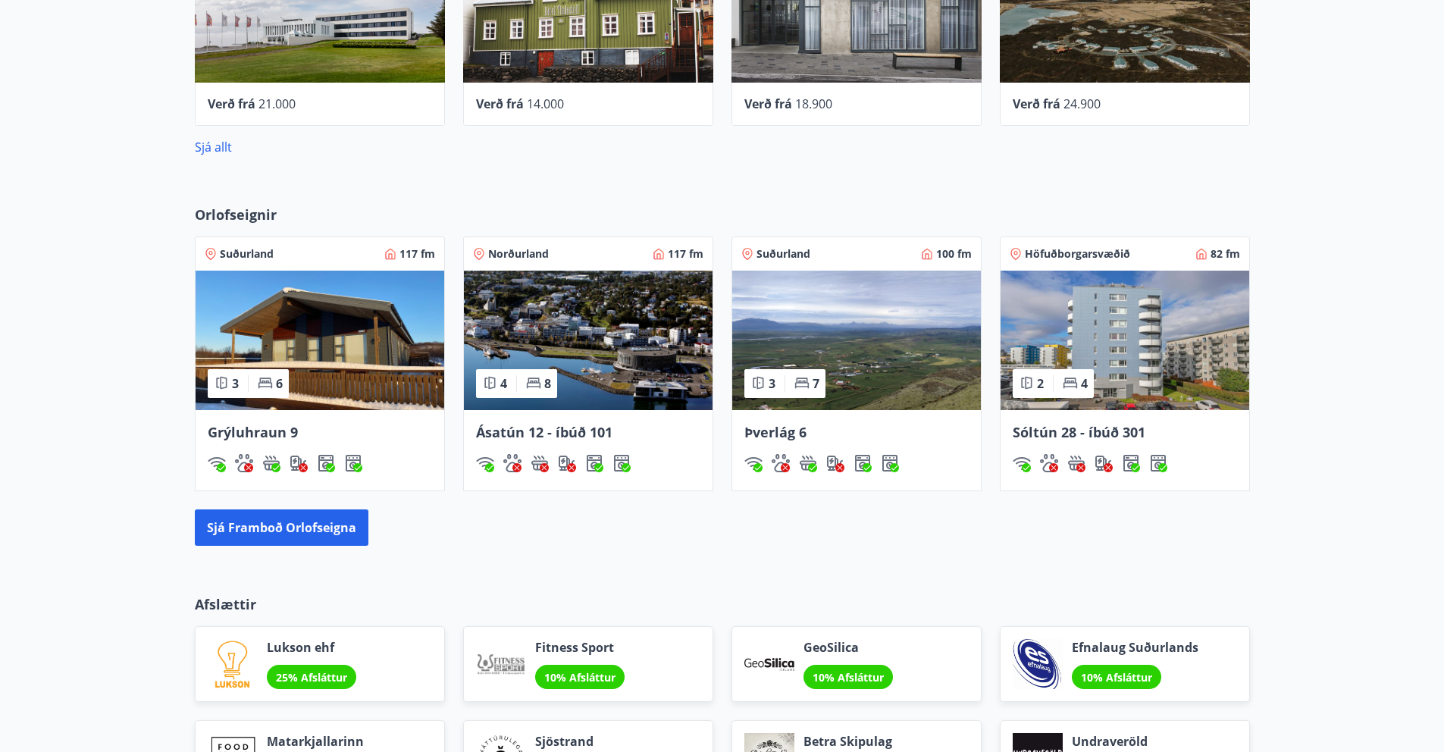
scroll to position [1191, 0]
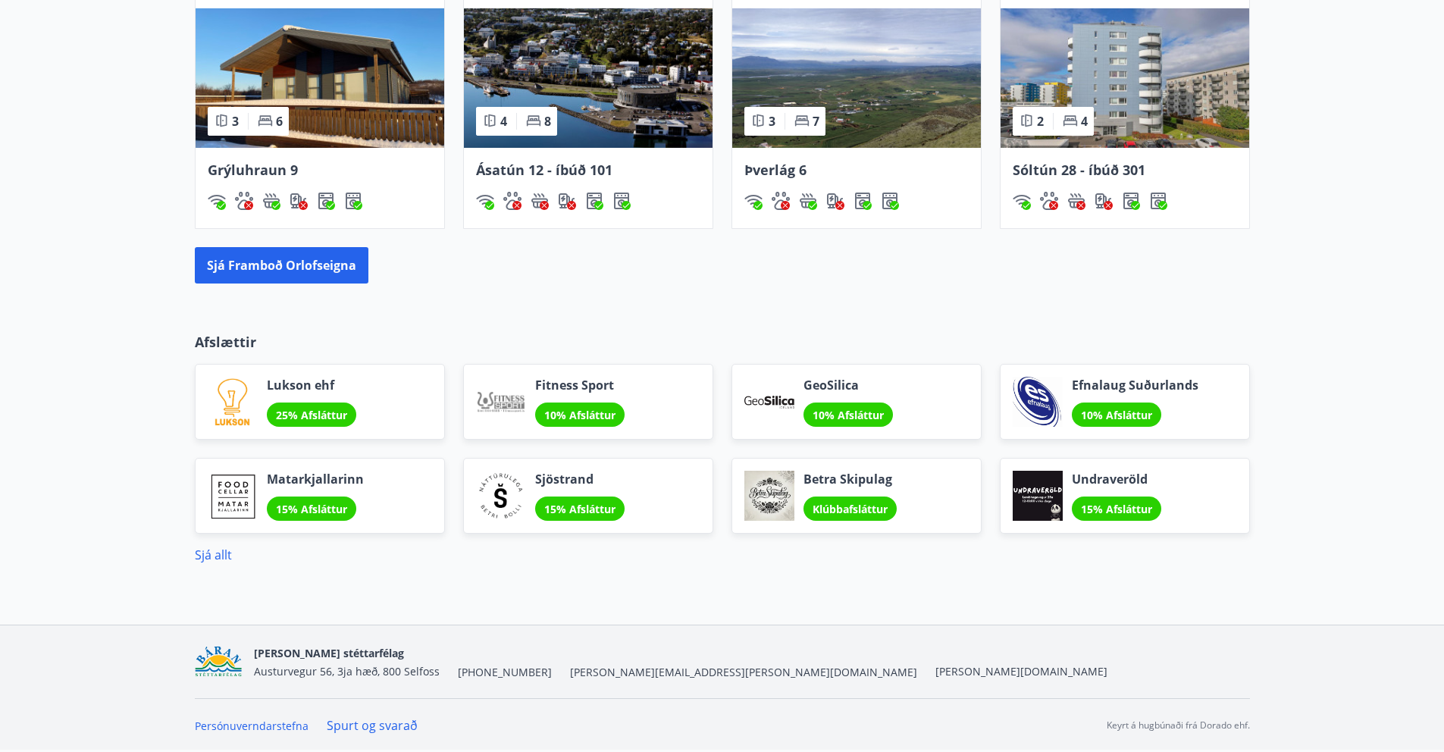
click at [835, 478] on span "Betra Skipulag" at bounding box center [849, 479] width 93 height 17
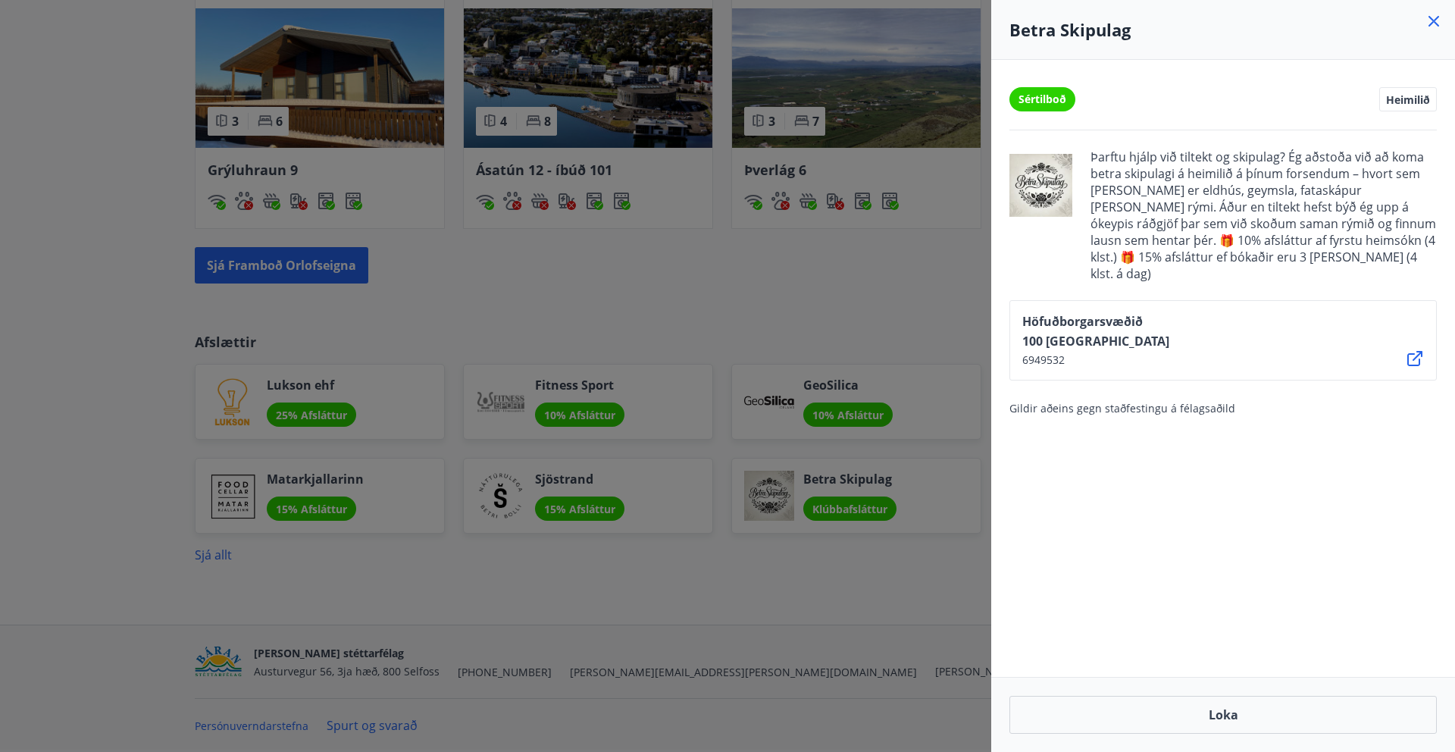
click at [1429, 19] on icon at bounding box center [1434, 21] width 18 height 18
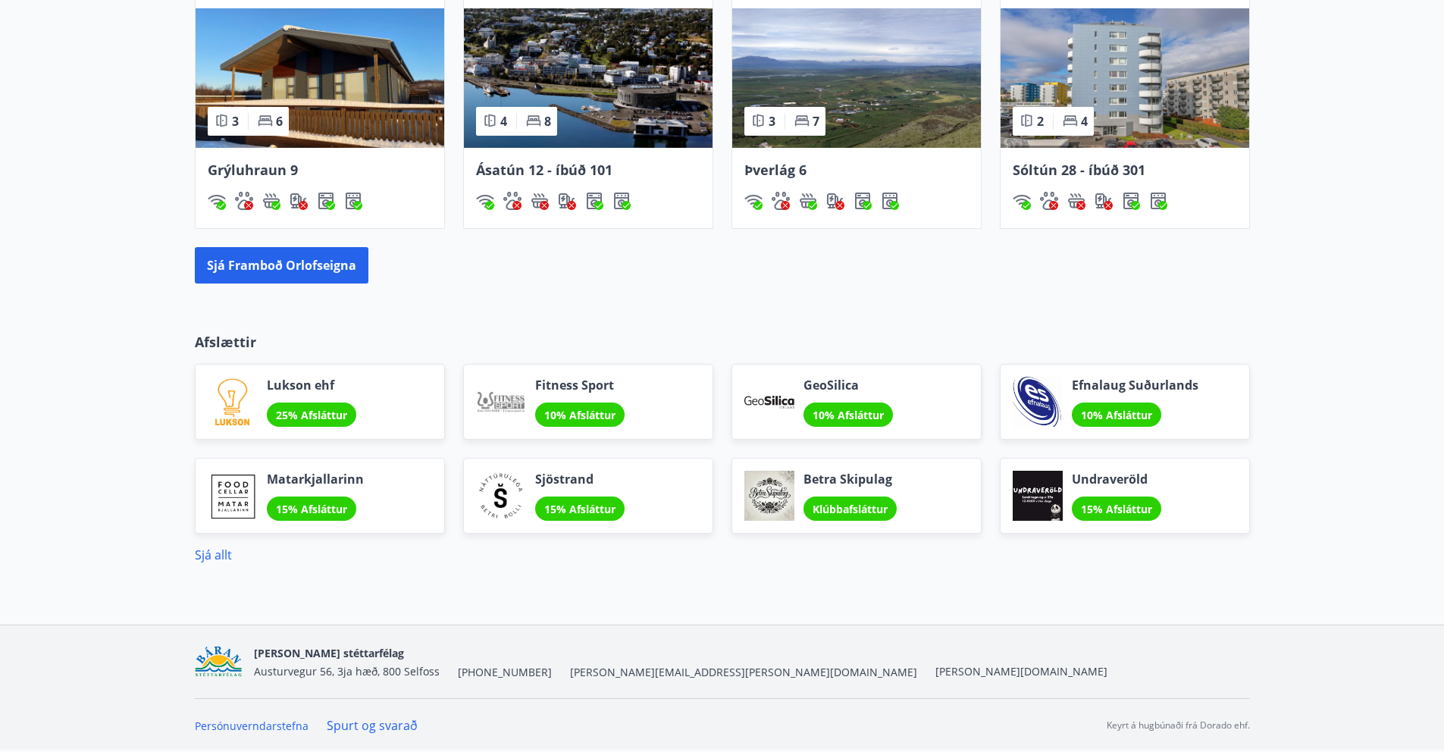
click at [637, 506] on div "Sjöstrand 15% Afsláttur" at bounding box center [588, 496] width 250 height 76
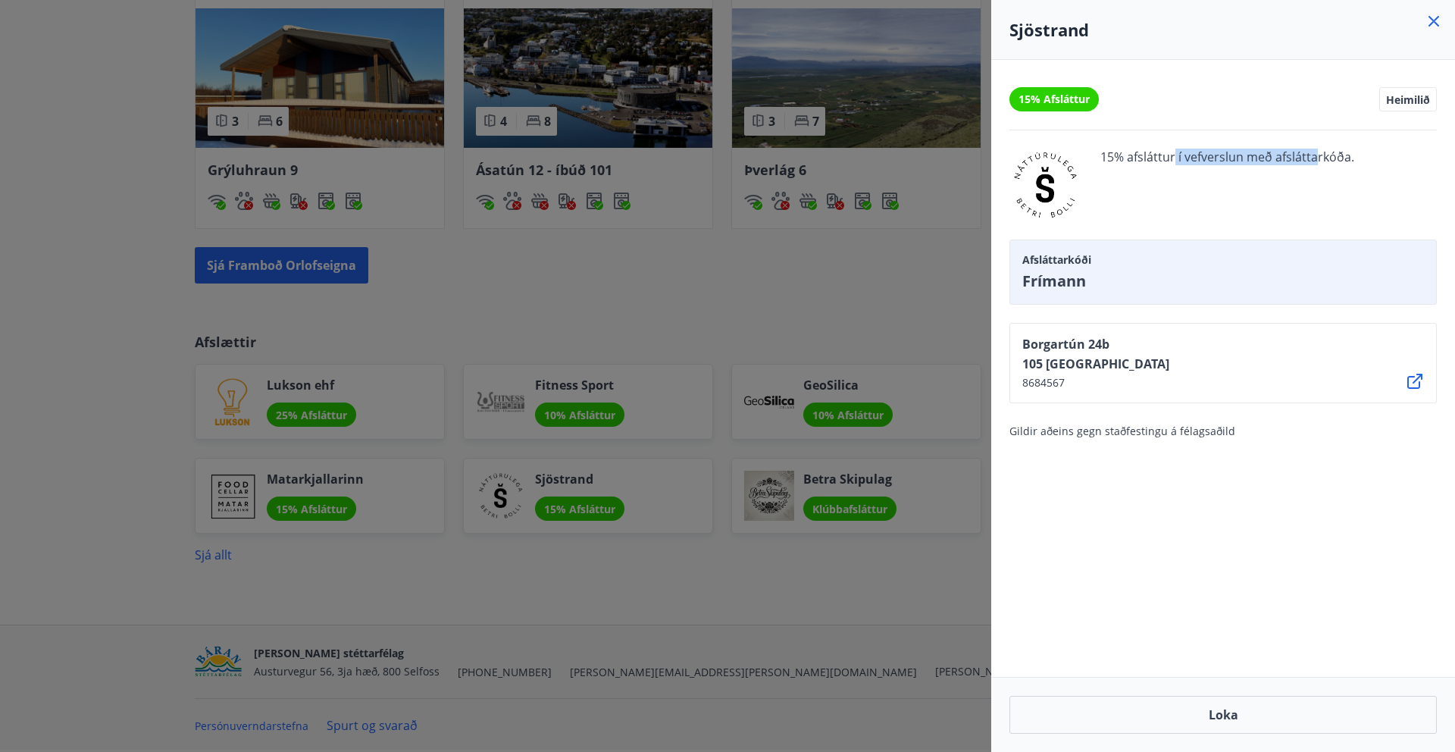
drag, startPoint x: 1176, startPoint y: 156, endPoint x: 1311, endPoint y: 155, distance: 134.9
click at [1312, 156] on span "15% afsláttur í vefverslun með afsláttarkóða." at bounding box center [1228, 185] width 254 height 73
click at [829, 341] on div at bounding box center [727, 376] width 1455 height 752
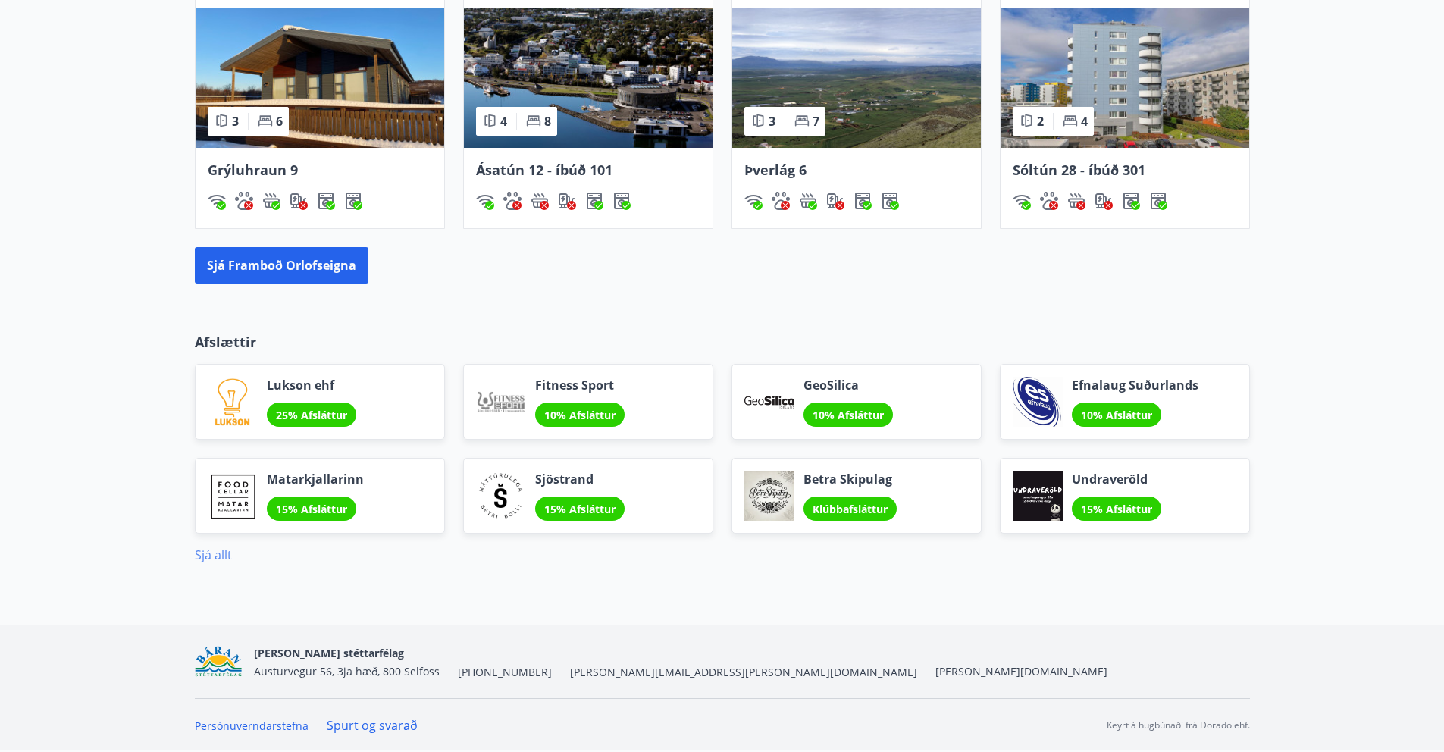
click at [204, 559] on link "Sjá allt" at bounding box center [213, 554] width 37 height 17
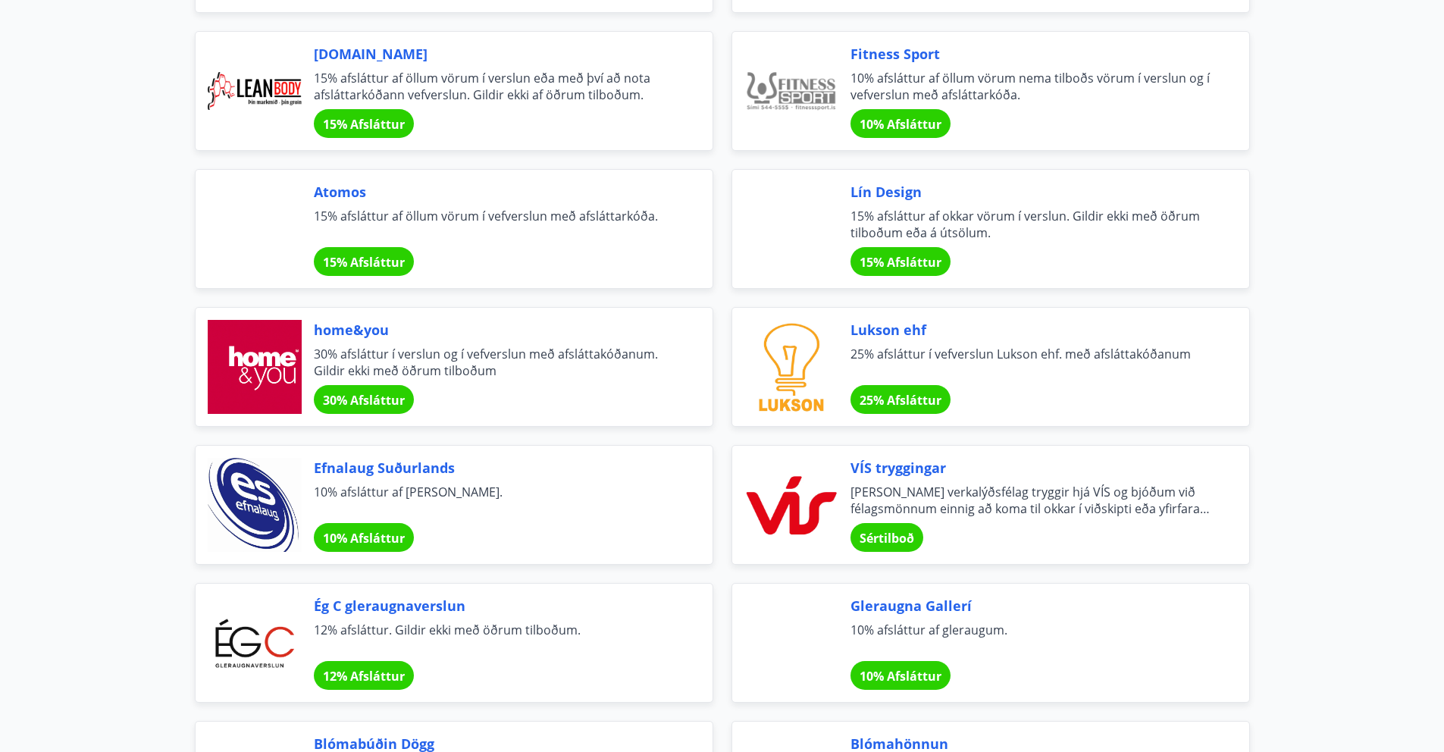
scroll to position [449, 0]
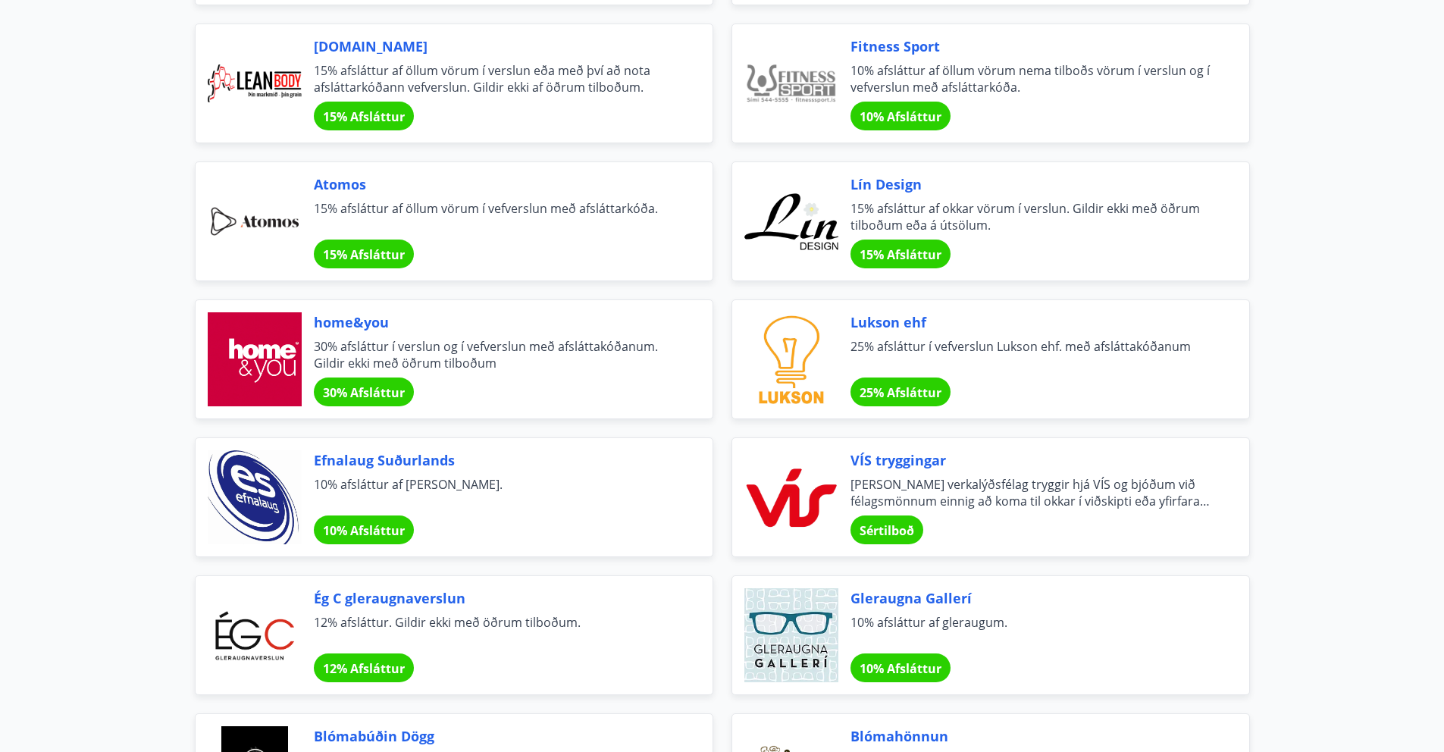
click at [894, 248] on span "15% Afsláttur" at bounding box center [901, 254] width 82 height 17
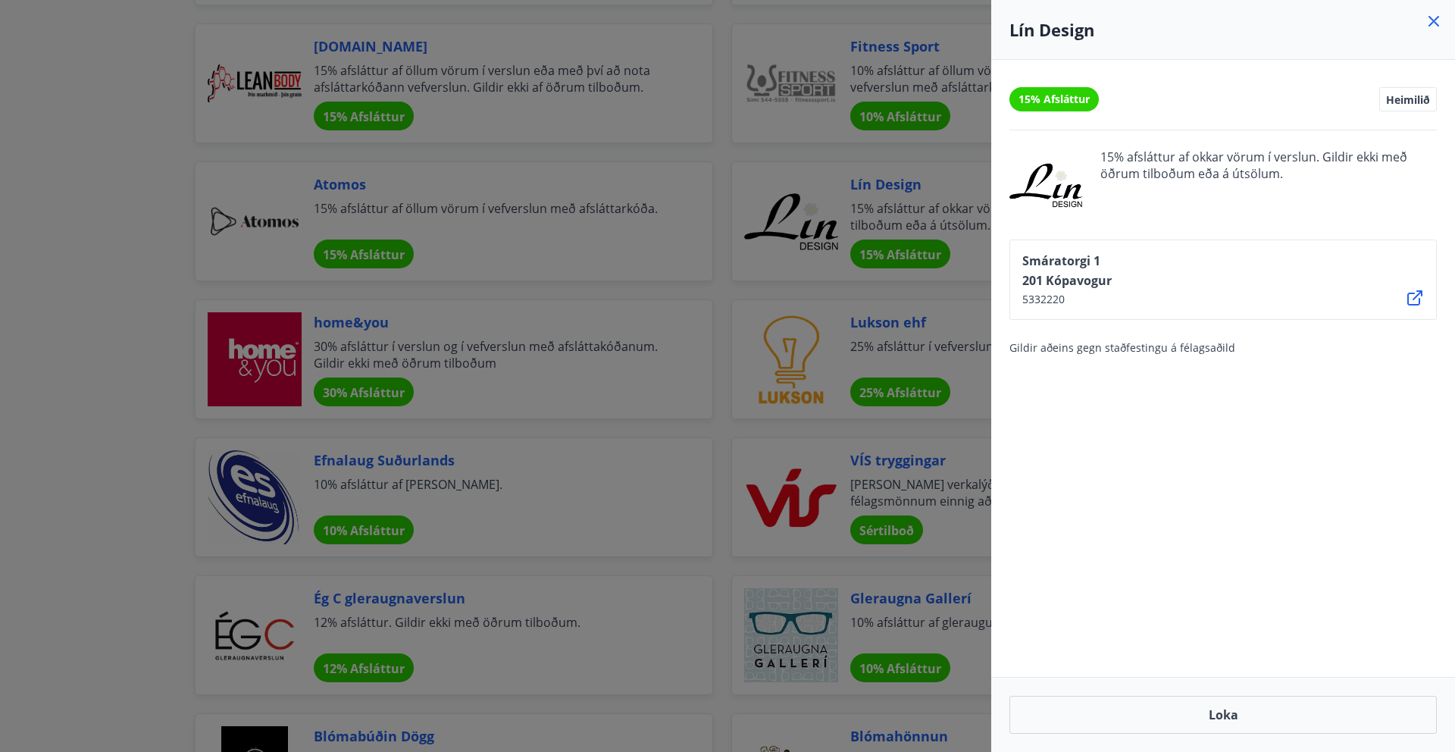
click at [1433, 21] on icon at bounding box center [1434, 21] width 11 height 11
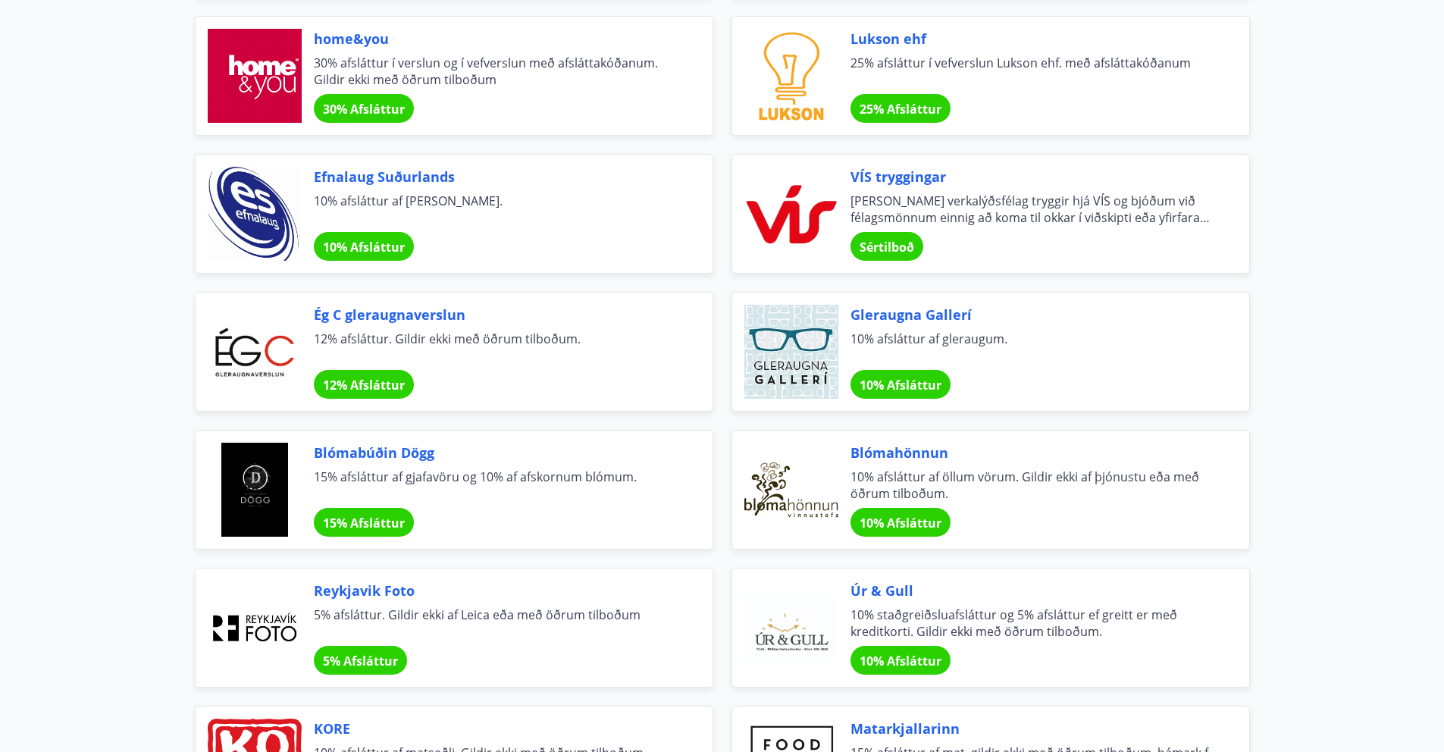
scroll to position [744, 0]
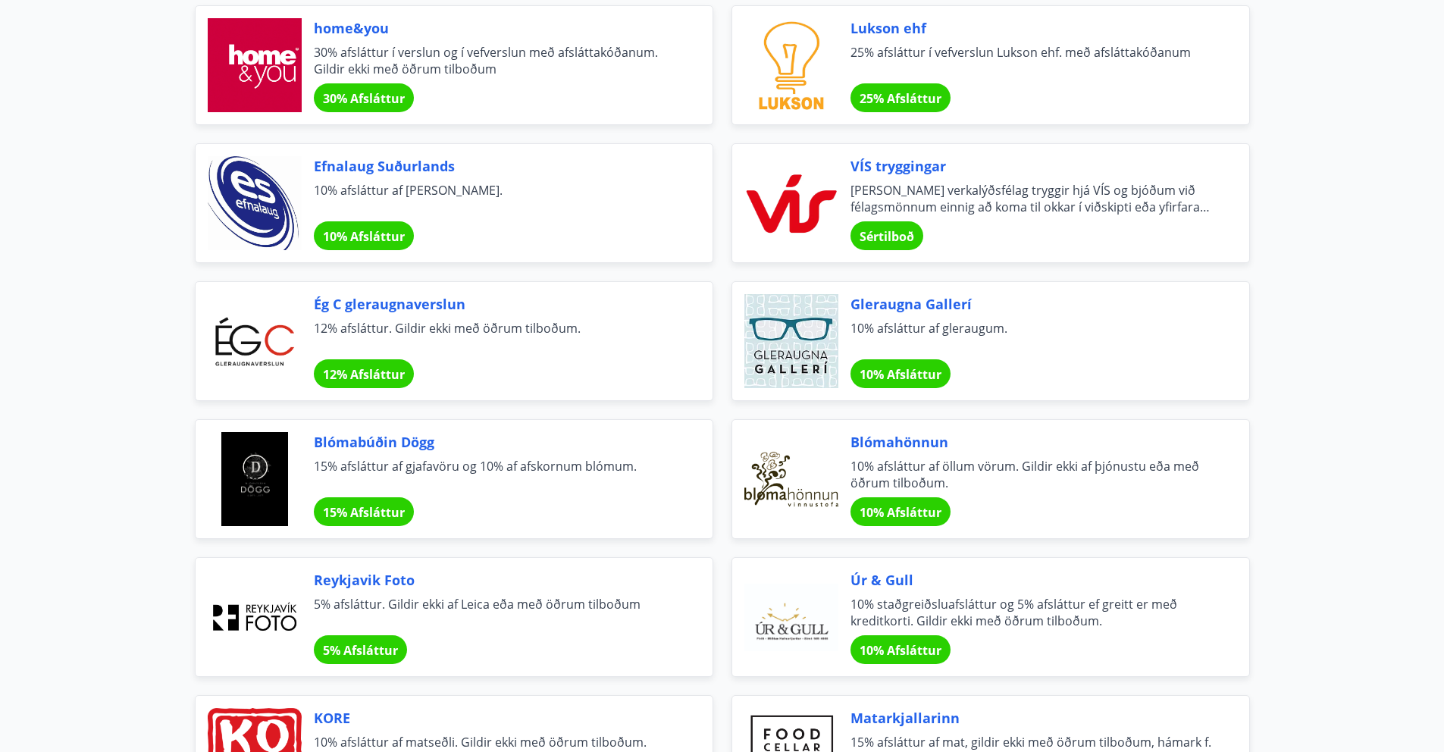
click at [906, 368] on span "10% Afsláttur" at bounding box center [901, 374] width 82 height 17
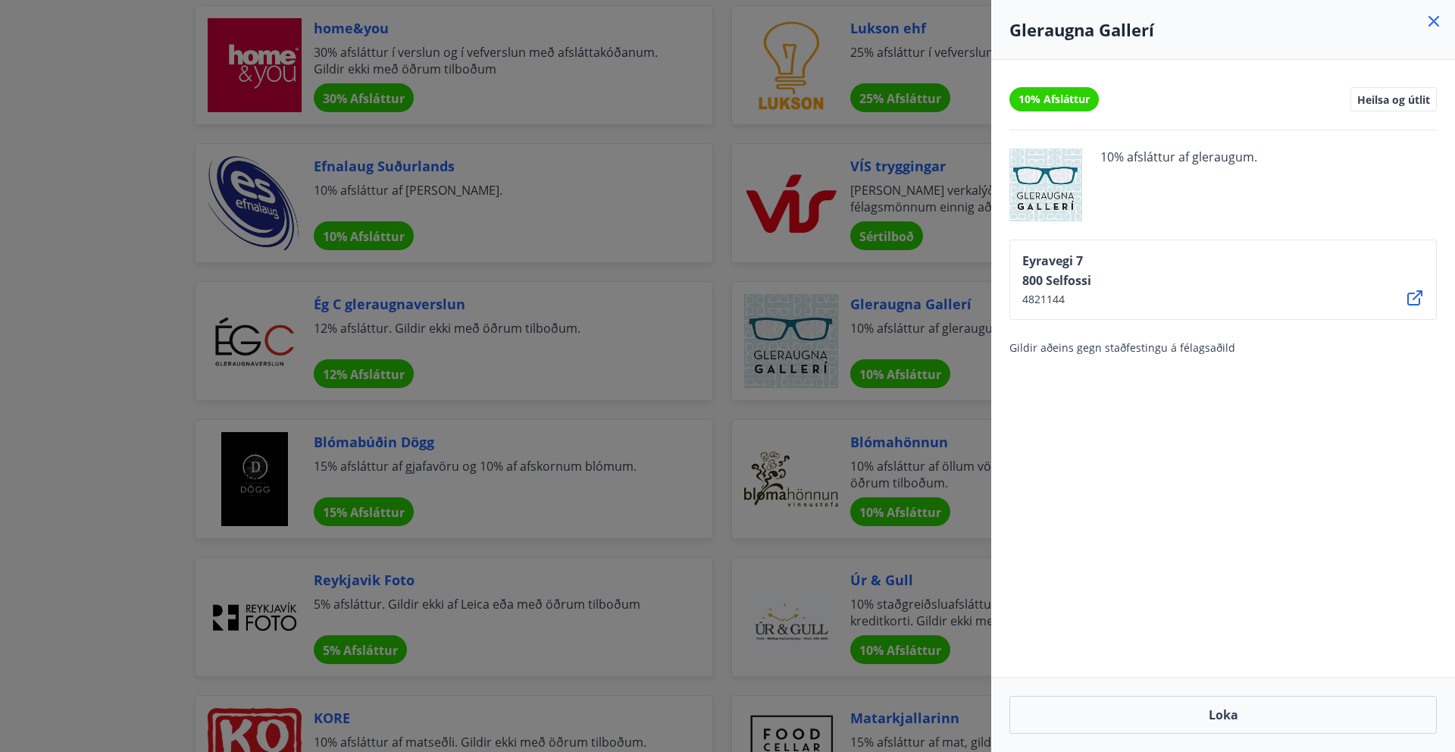
click at [1433, 23] on icon at bounding box center [1434, 21] width 11 height 11
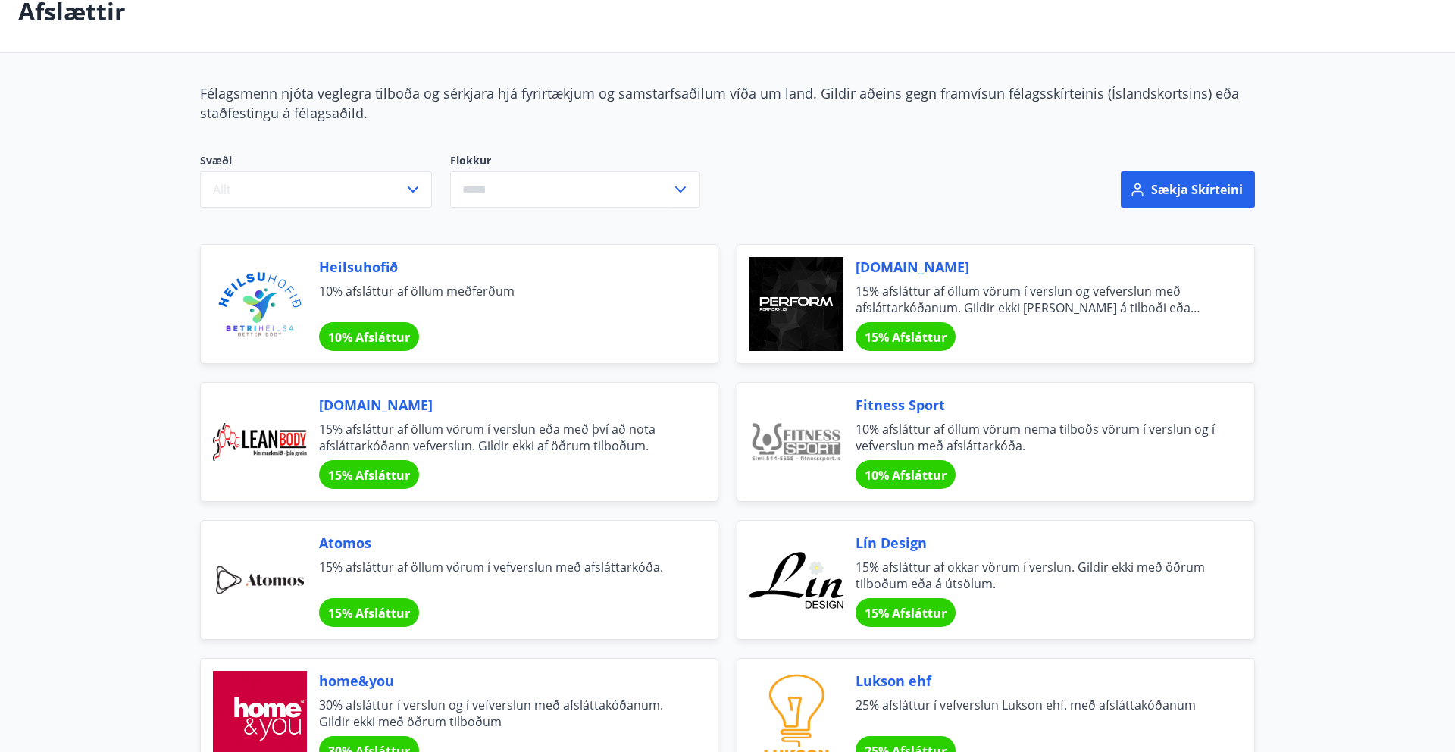
scroll to position [0, 0]
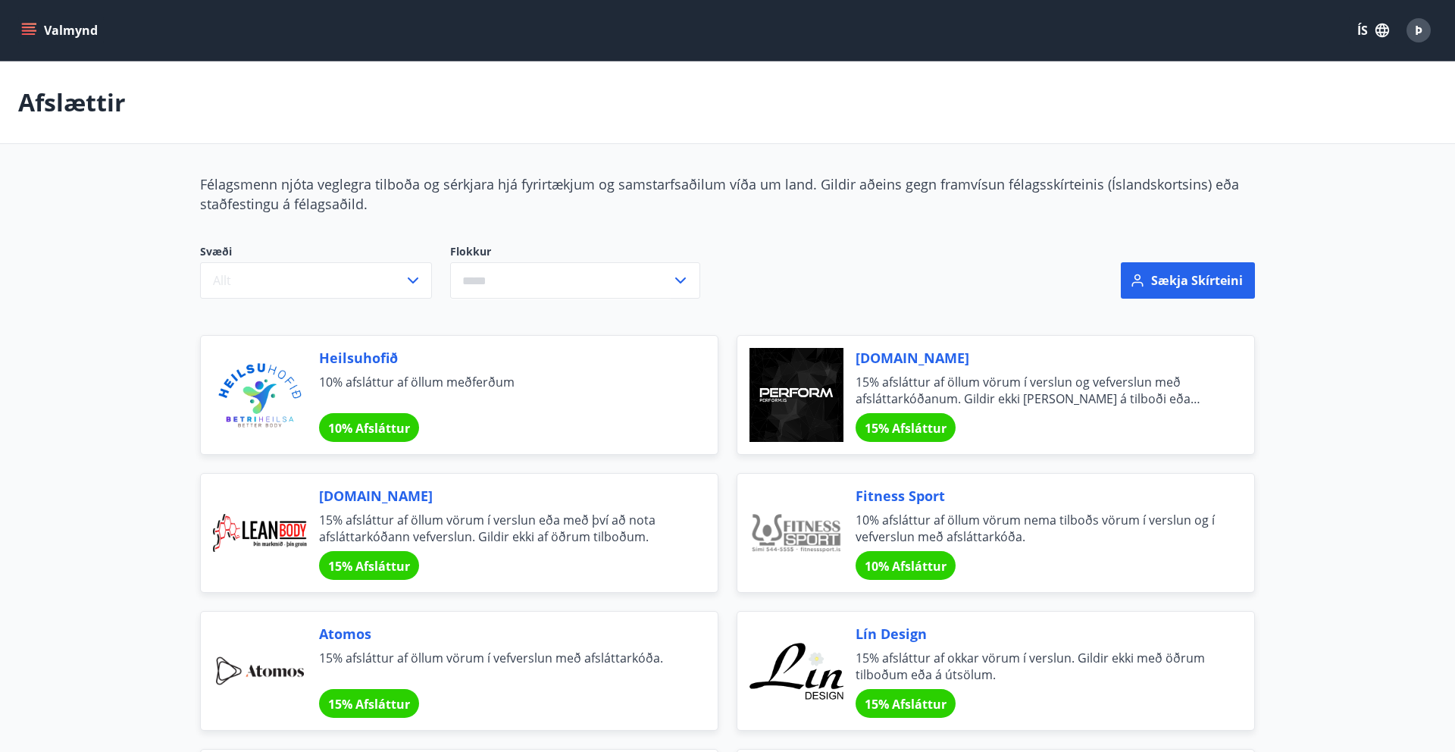
click at [65, 28] on button "Valmynd" at bounding box center [61, 30] width 86 height 27
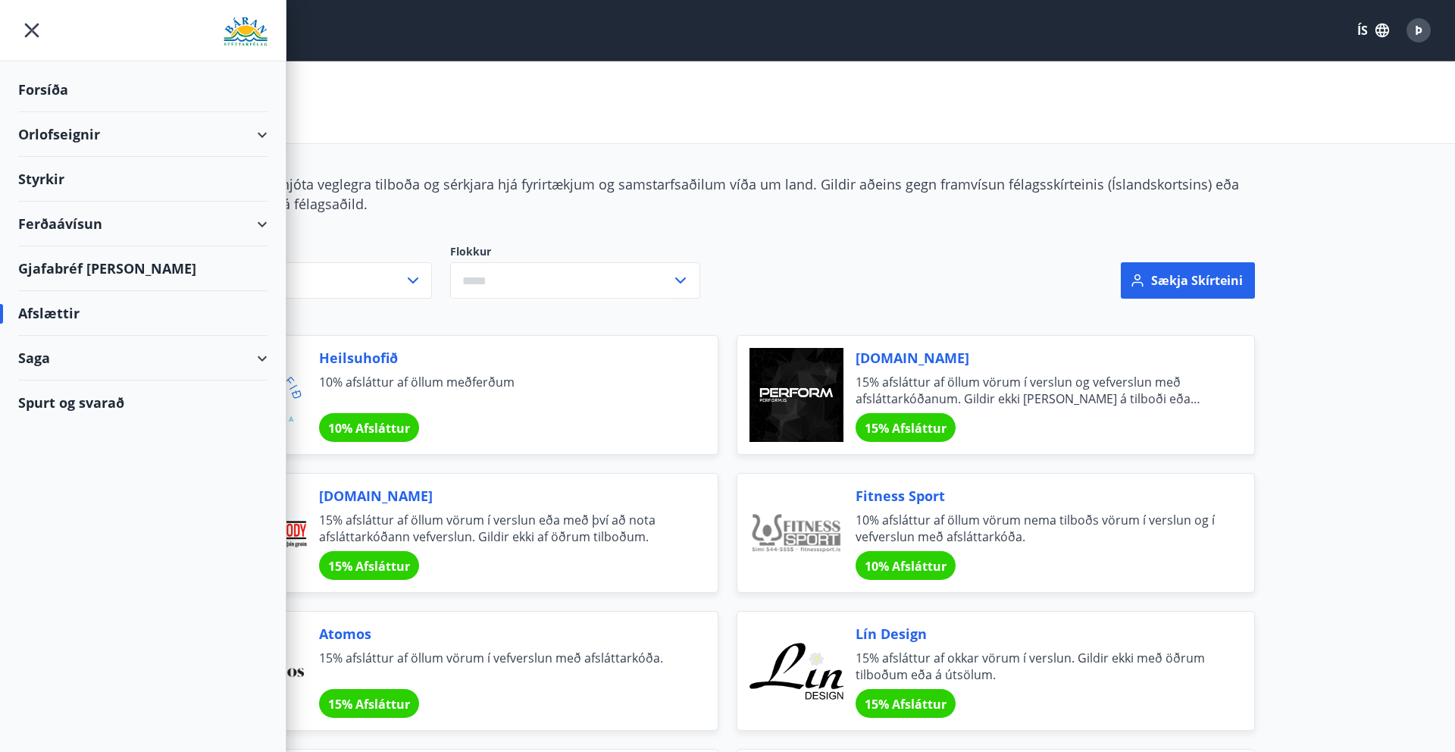
click at [246, 37] on img at bounding box center [246, 32] width 44 height 30
